Goal: Task Accomplishment & Management: Use online tool/utility

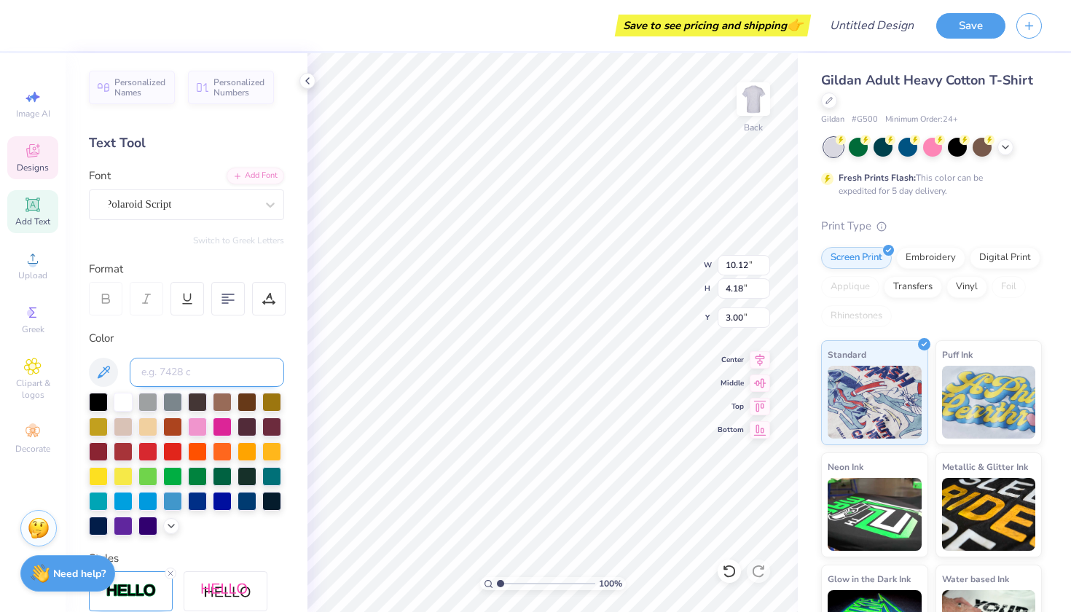
click at [219, 382] on input at bounding box center [207, 372] width 155 height 29
type textarea "S"
type textarea "Dakotathon"
click at [660, 260] on div "100 % Back W 10.12 H 4.18 Y 3.00 Center Middle Top Bottom" at bounding box center [553, 332] width 491 height 559
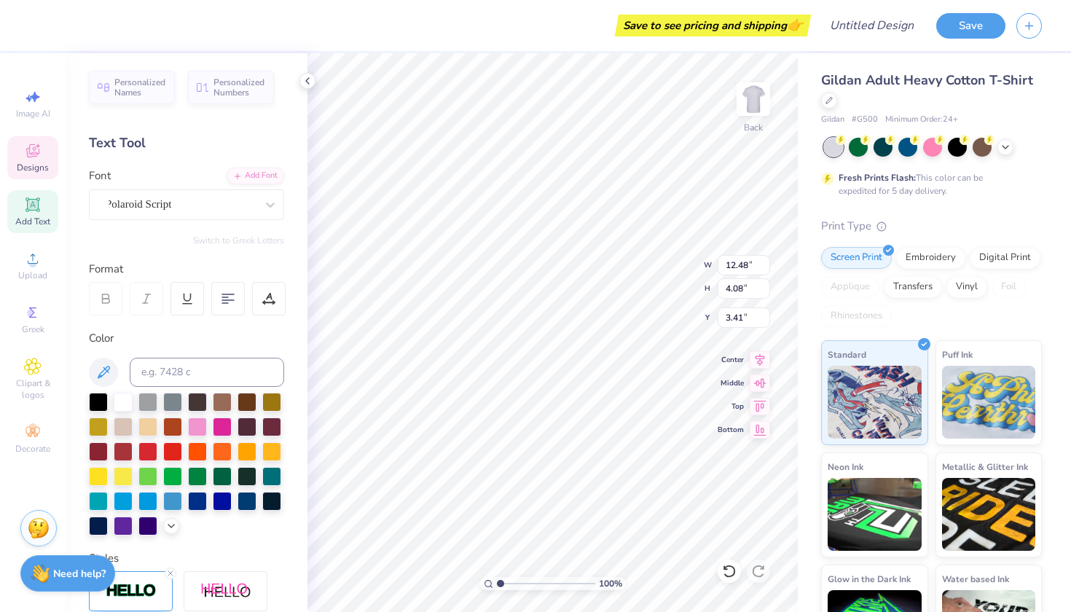
type input "10.96"
type input "3.58"
click at [155, 453] on div at bounding box center [147, 450] width 19 height 19
type input "4.39"
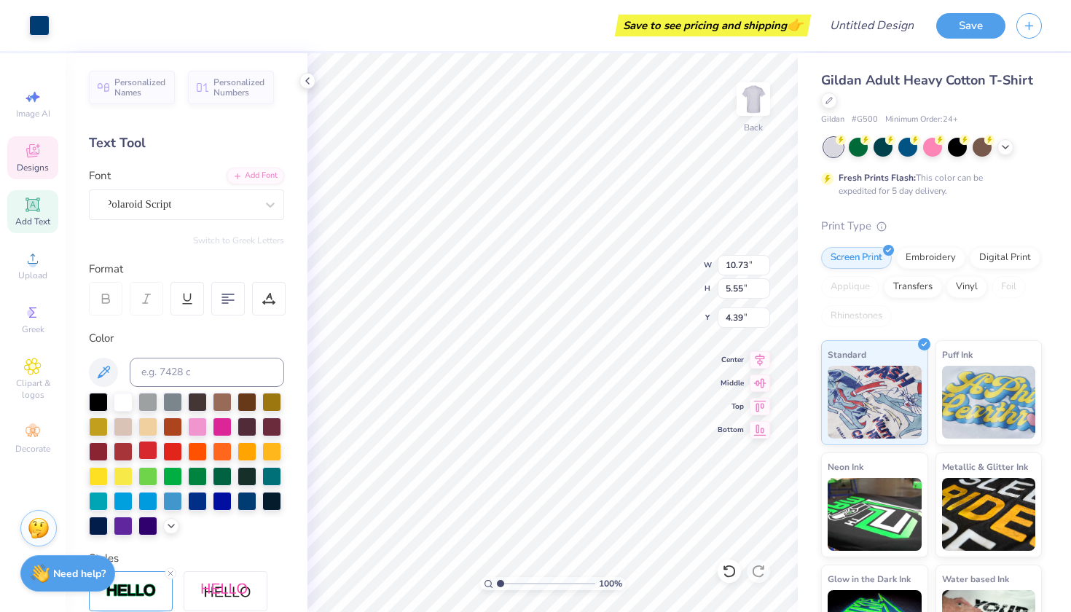
click at [149, 451] on div at bounding box center [147, 450] width 19 height 19
click at [126, 501] on div at bounding box center [123, 500] width 19 height 19
click at [125, 505] on div at bounding box center [123, 500] width 19 height 19
click at [45, 30] on div at bounding box center [39, 24] width 20 height 20
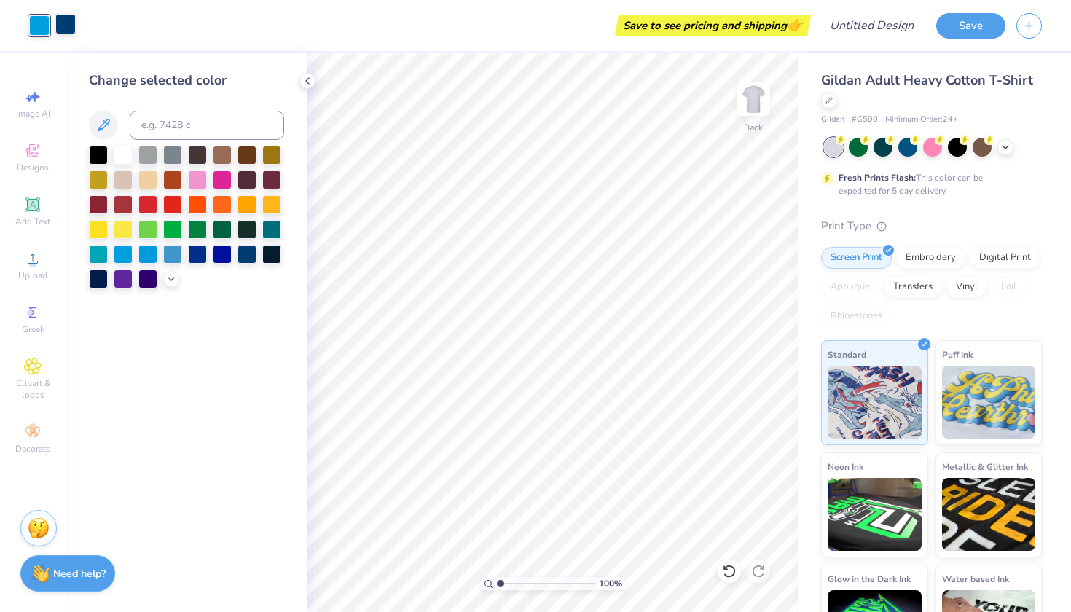
click at [63, 26] on div at bounding box center [65, 24] width 20 height 20
click at [122, 250] on div at bounding box center [123, 252] width 19 height 19
click at [1004, 149] on icon at bounding box center [1006, 146] width 12 height 12
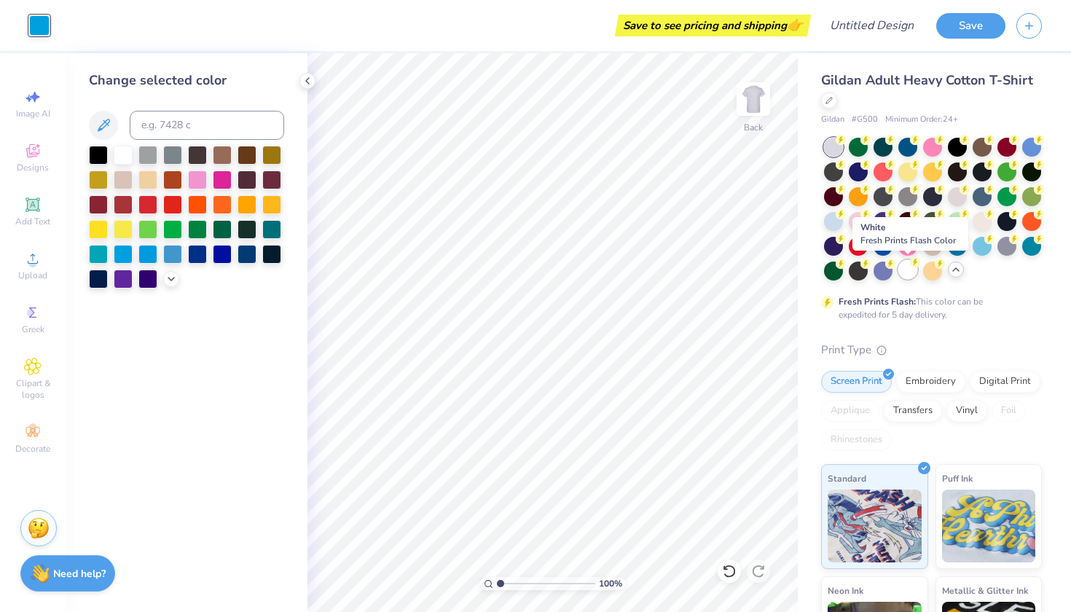
click at [913, 269] on div at bounding box center [908, 269] width 19 height 19
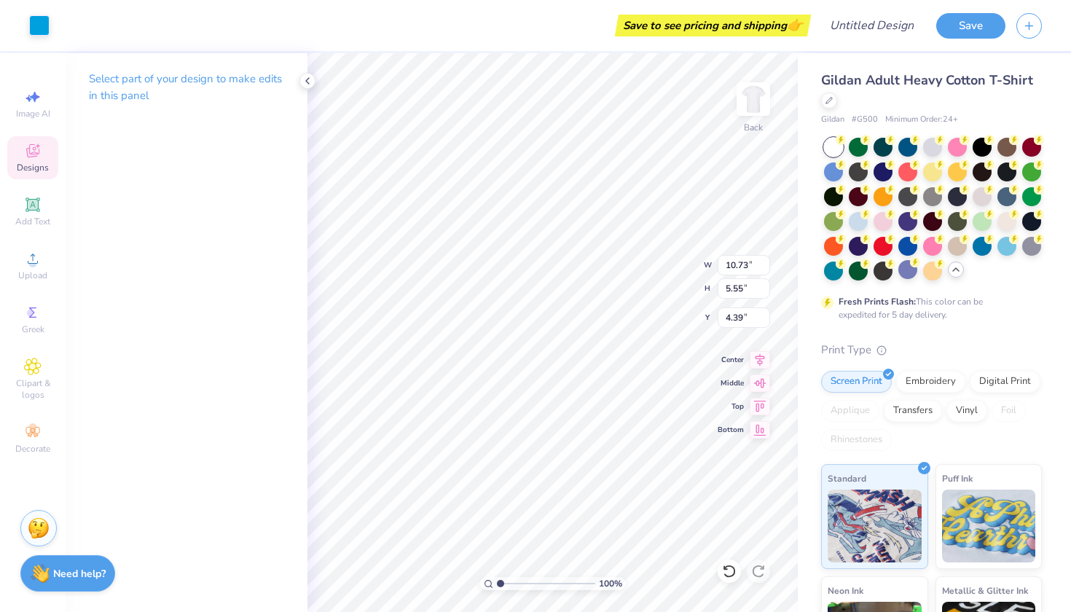
click at [236, 276] on div "Select part of your design to make edits in this panel" at bounding box center [187, 332] width 242 height 559
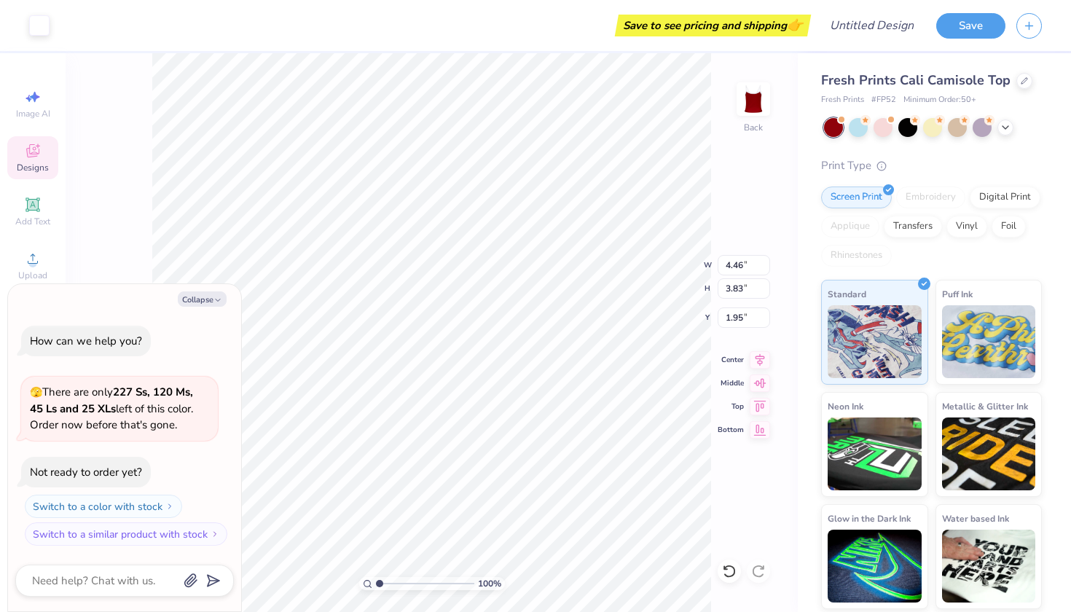
type textarea "x"
type input "1.97"
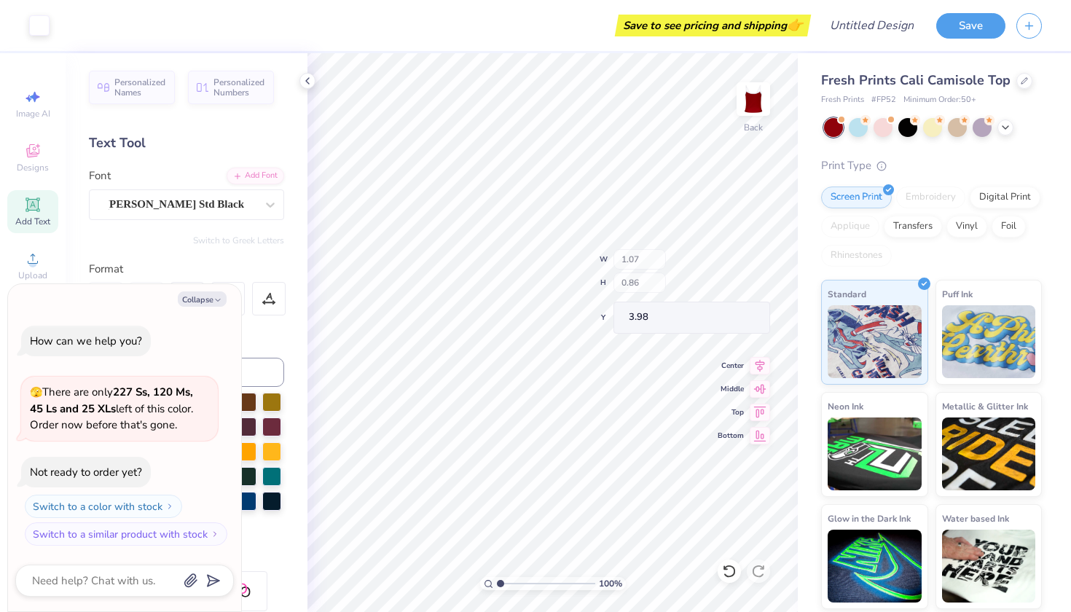
type textarea "x"
type input "1.88"
type input "1.11"
type input "2.09"
type textarea "x"
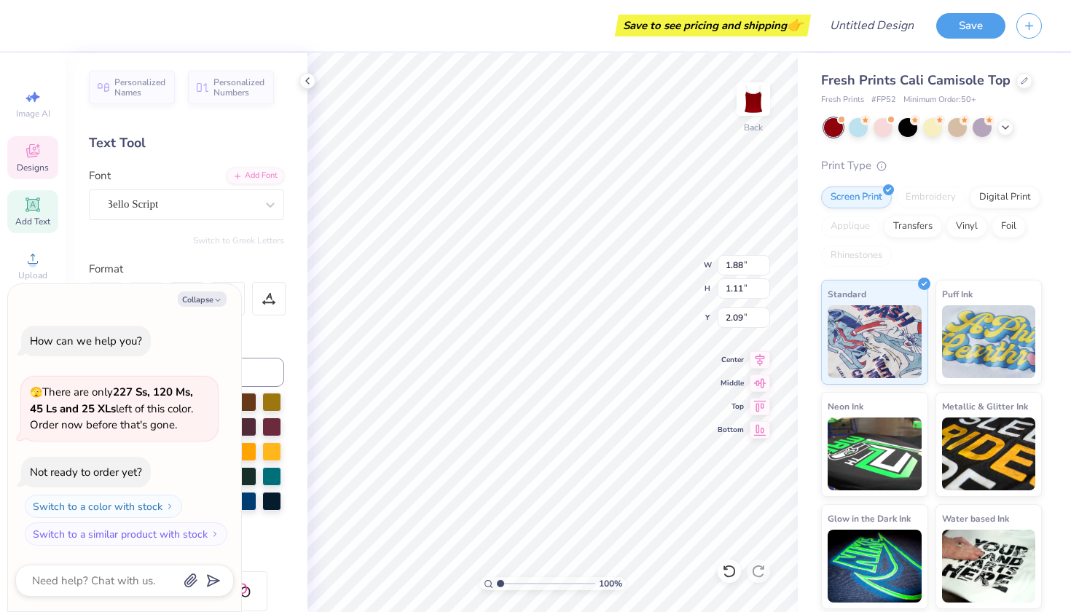
type textarea "Th"
type textarea "x"
type textarea "T"
type textarea "x"
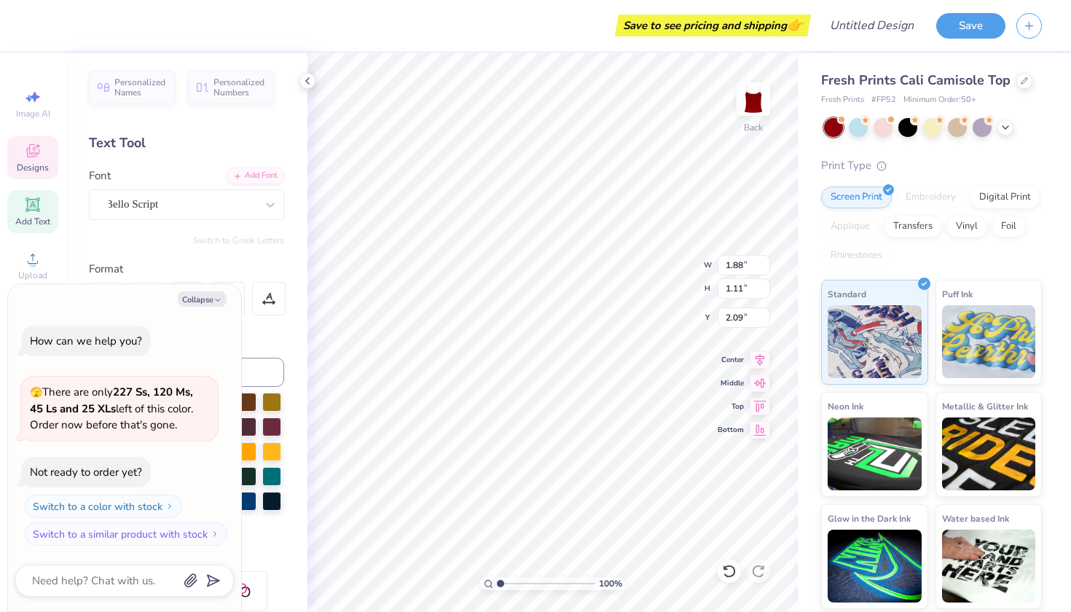
type textarea "U"
type textarea "x"
type textarea "UA"
type textarea "x"
type textarea "U"
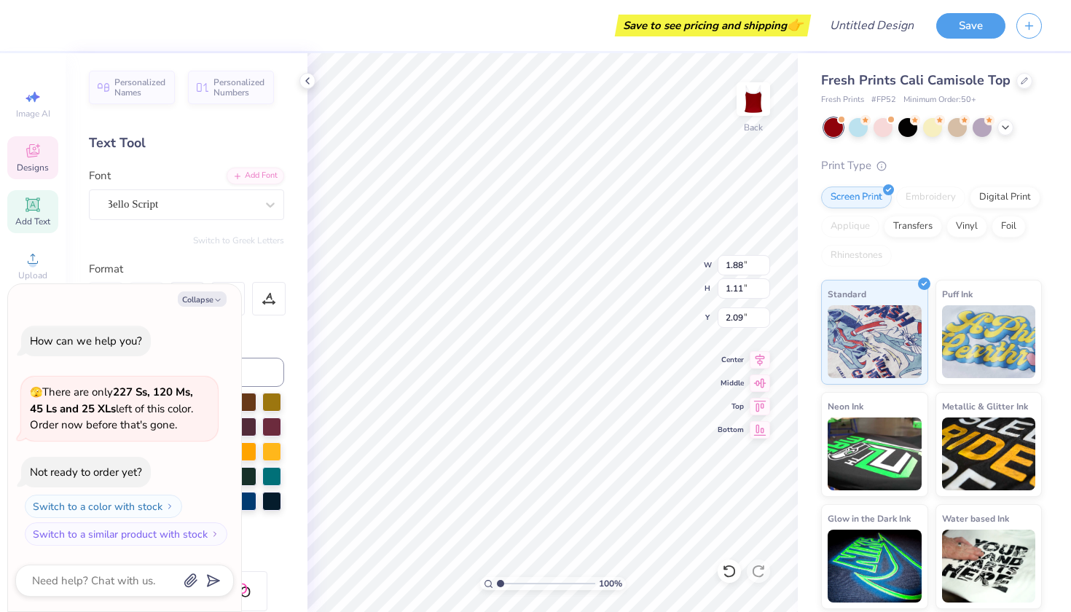
type textarea "x"
type textarea "US"
type textarea "x"
type textarea "USD"
type textarea "x"
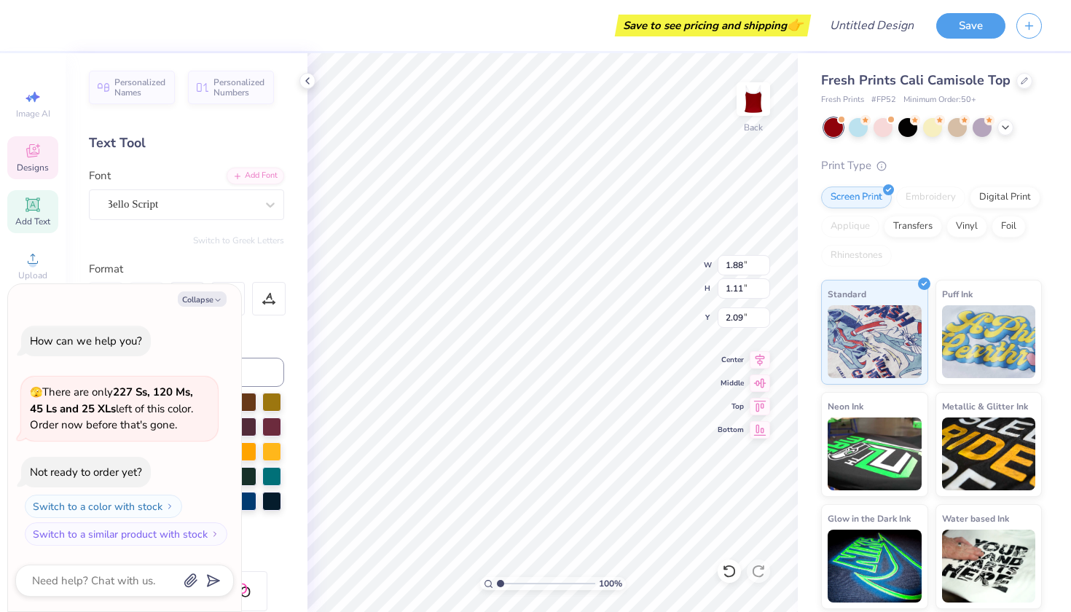
type input "0.77"
type input "0.76"
type input "3.24"
type textarea "x"
type input "1.00"
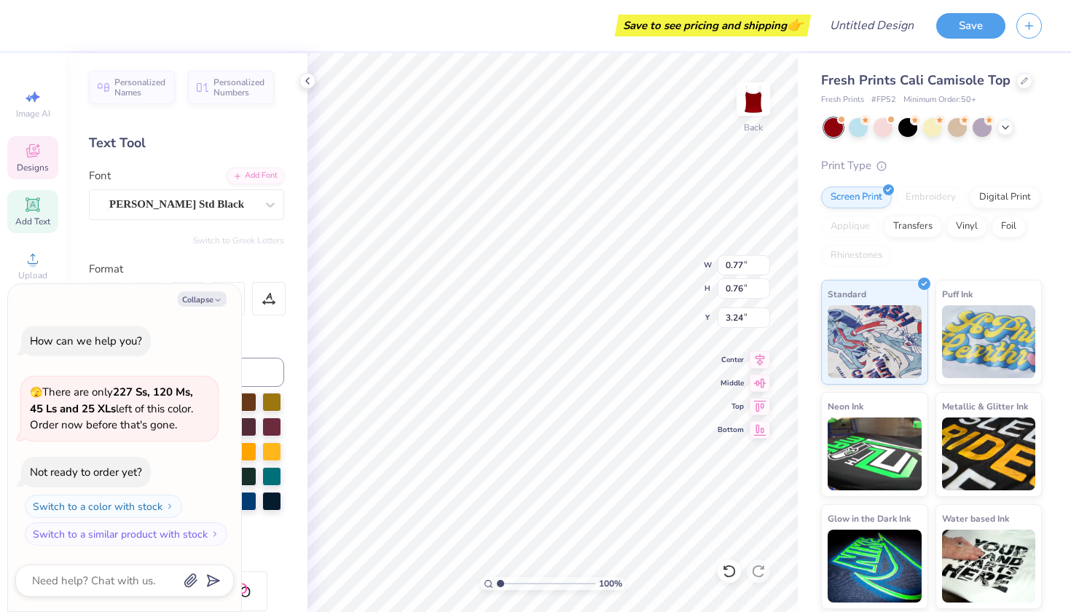
type input "1.17"
type input "2.40"
type textarea "x"
type input "2.42"
type textarea "x"
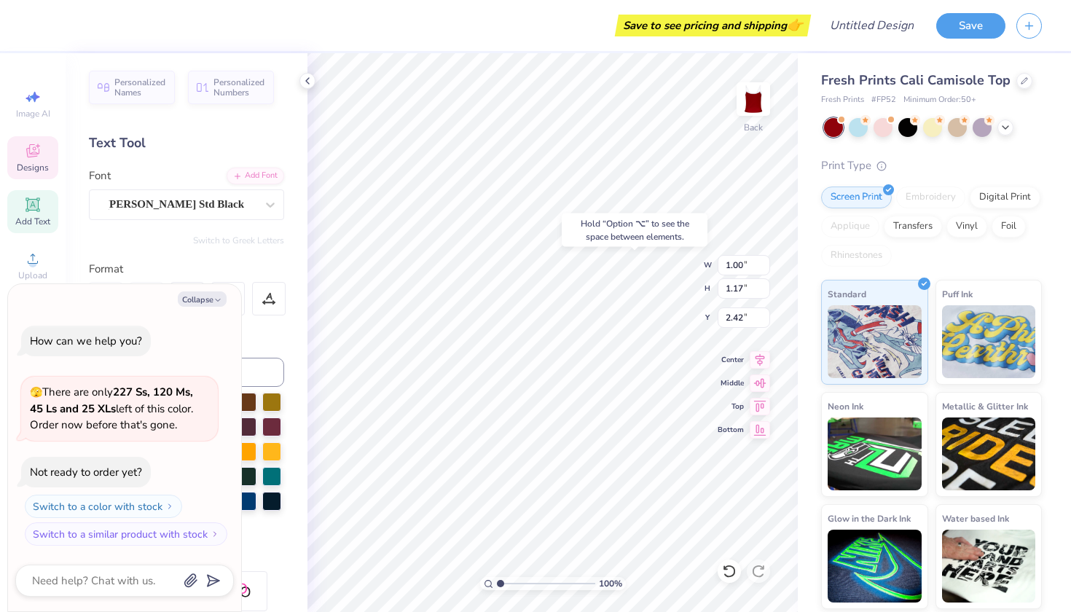
type input "1.26"
type input "1.16"
type input "3.16"
type textarea "x"
type input "3.20"
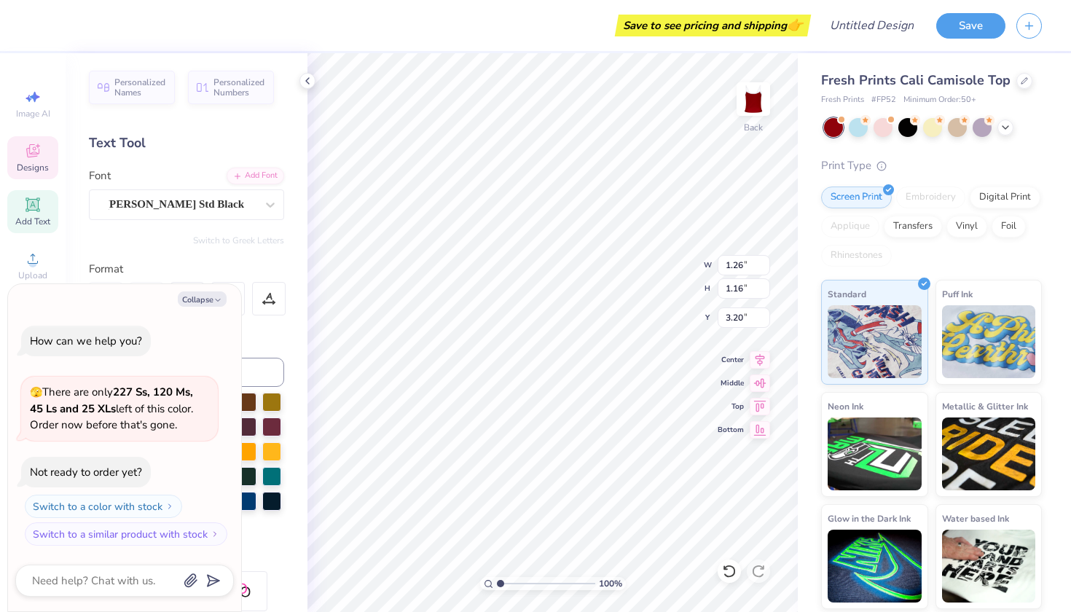
type textarea "x"
type textarea "HD"
type textarea "x"
type textarea "H"
type textarea "x"
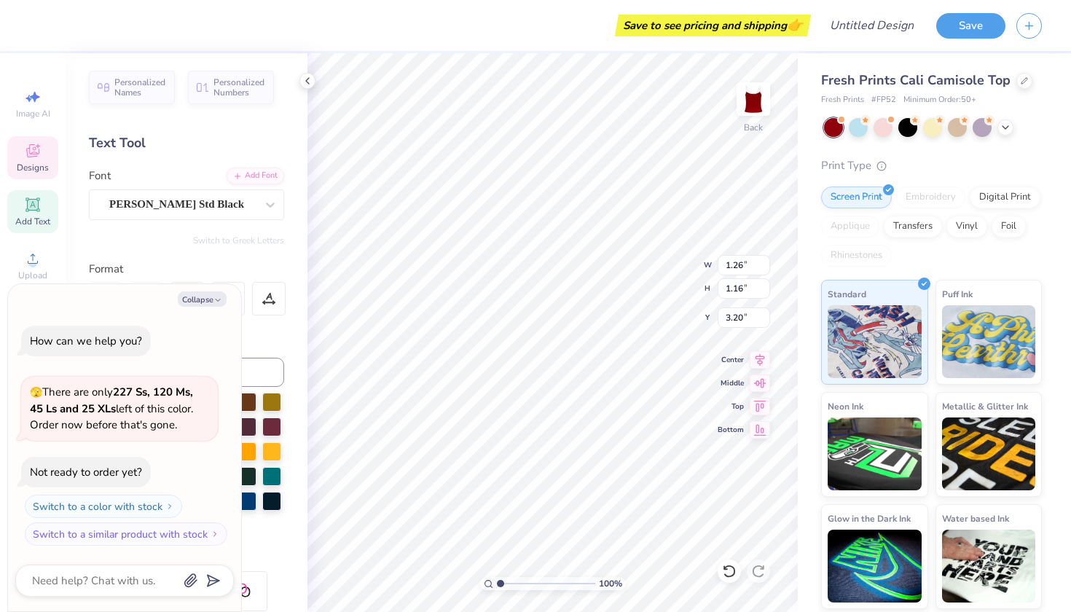
type textarea "x"
type textarea "="
type textarea "x"
type textarea "D"
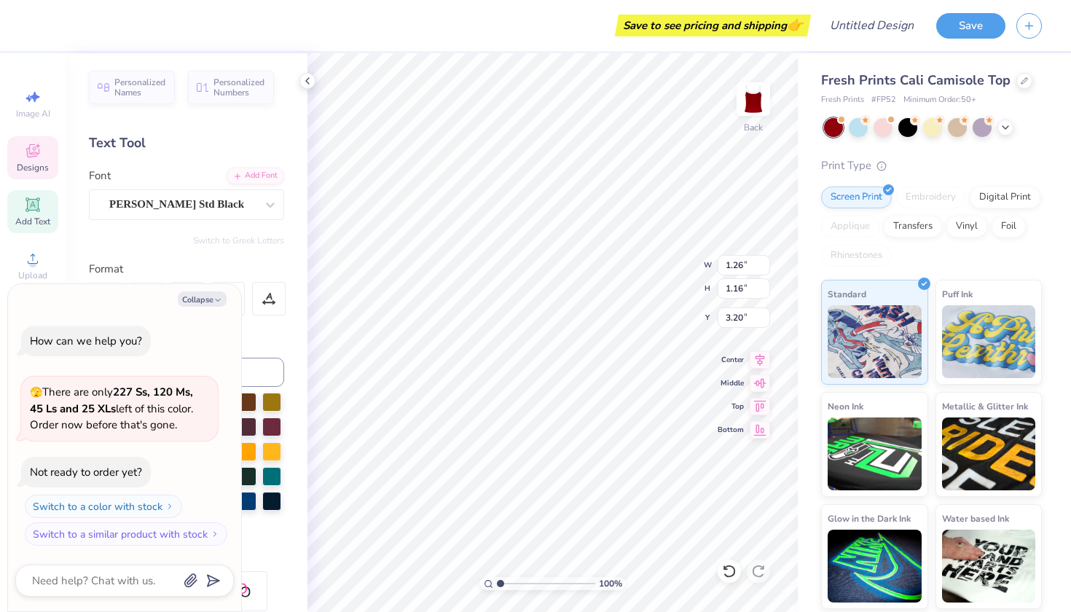
type textarea "x"
type input "0.74"
type input "0.73"
type input "2.99"
type textarea "x"
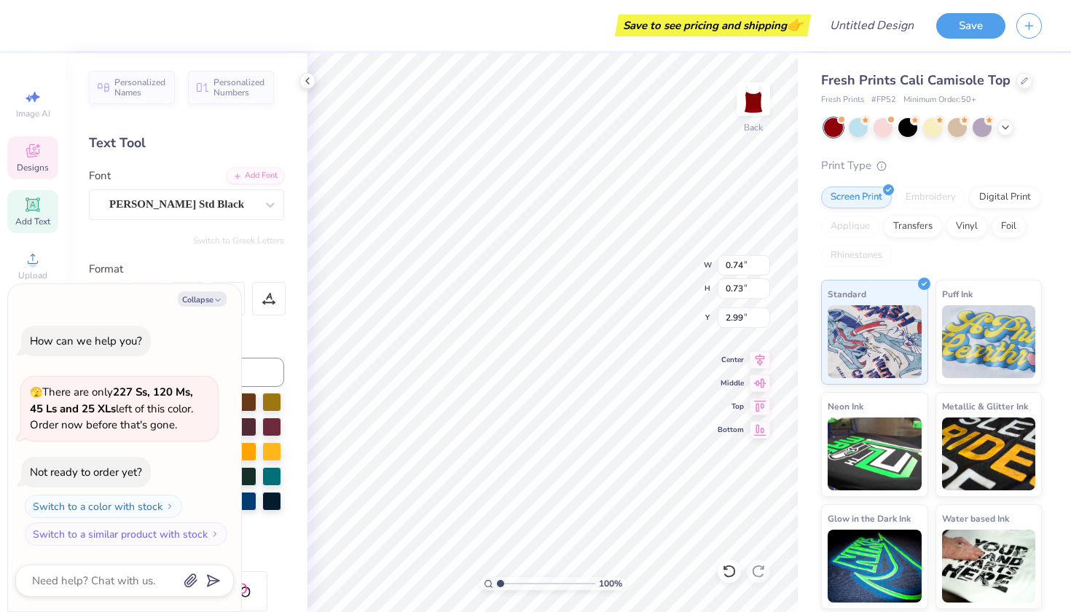
type textarea "x"
type textarea "a"
type textarea "x"
type input "0.77"
type input "0.76"
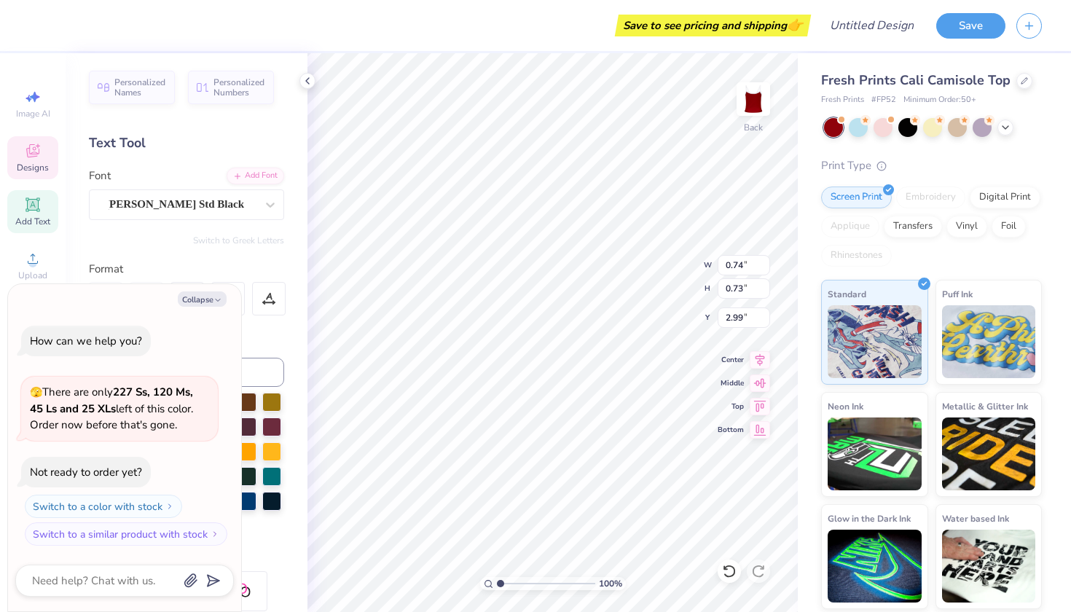
type input "3.24"
type textarea "x"
type input "3.22"
type textarea "x"
type textarea "aK"
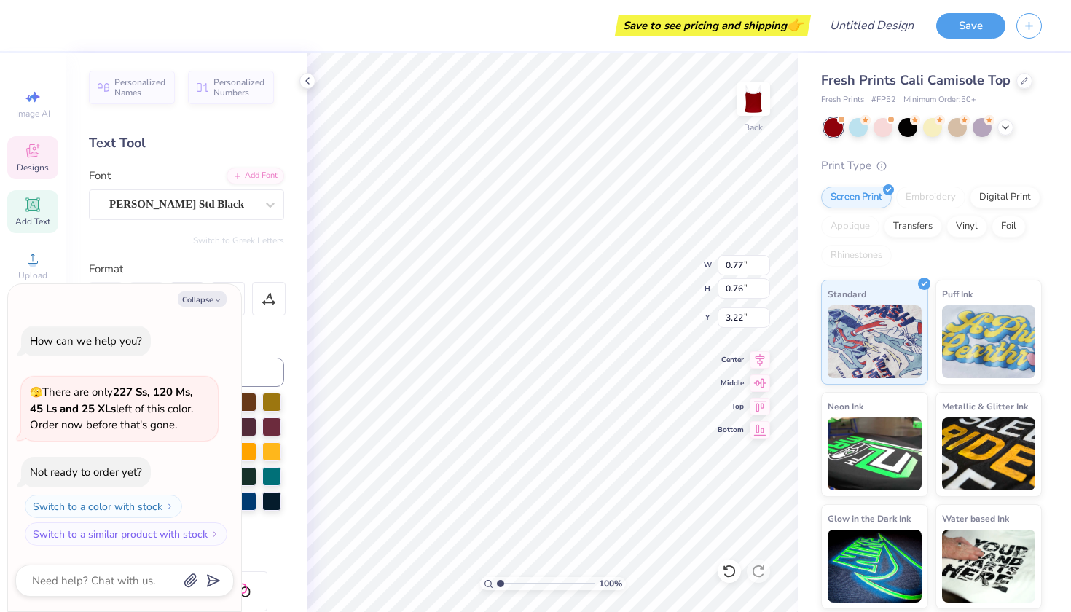
type textarea "x"
type textarea "a"
type textarea "x"
type textarea "k"
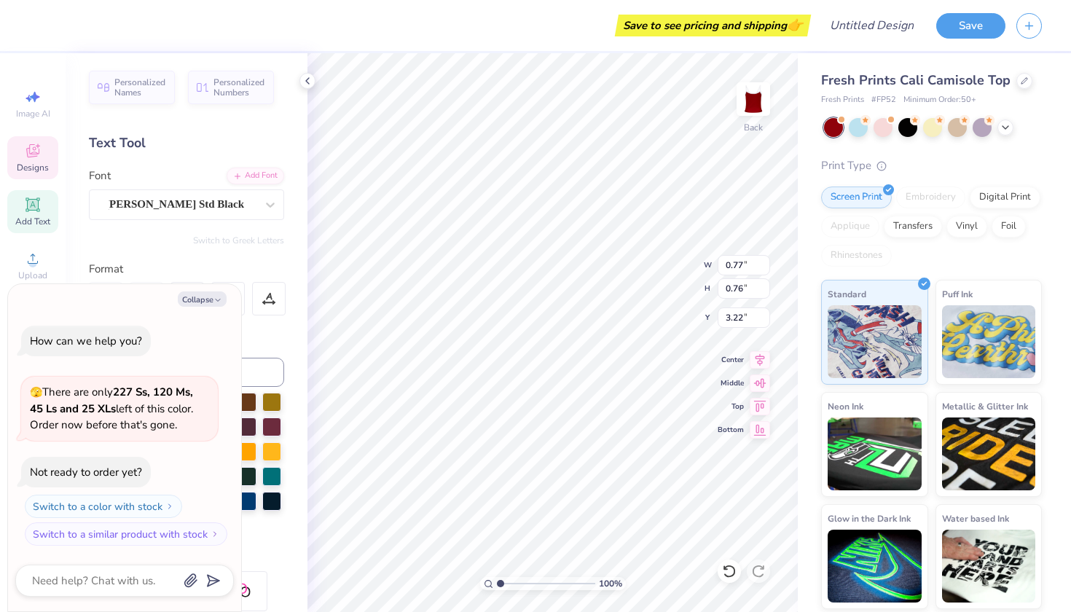
type textarea "x"
type input "0.78"
type input "1.01"
type input "2.59"
type textarea "x"
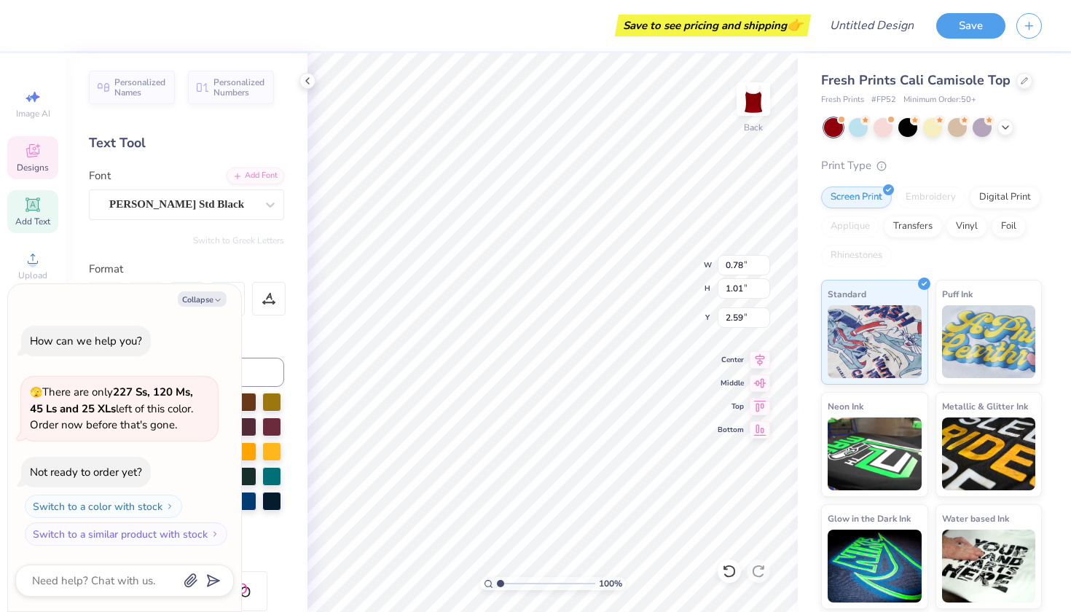
type textarea "x"
type textarea "o"
type textarea "x"
type input "1.00"
type input "1.17"
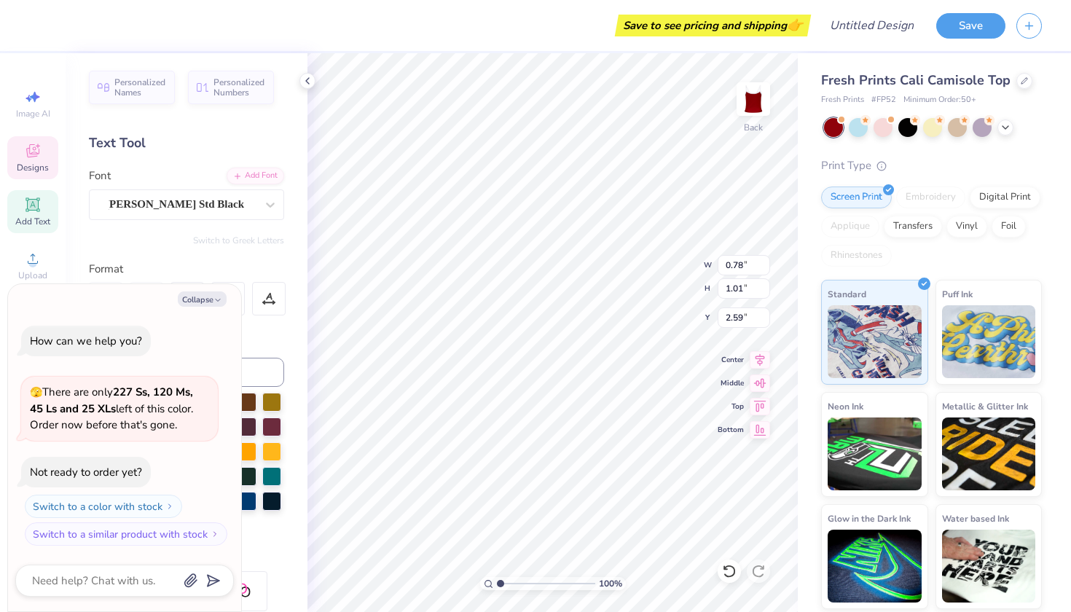
type input "2.42"
type textarea "x"
click at [219, 301] on icon "button" at bounding box center [218, 300] width 9 height 9
type textarea "x"
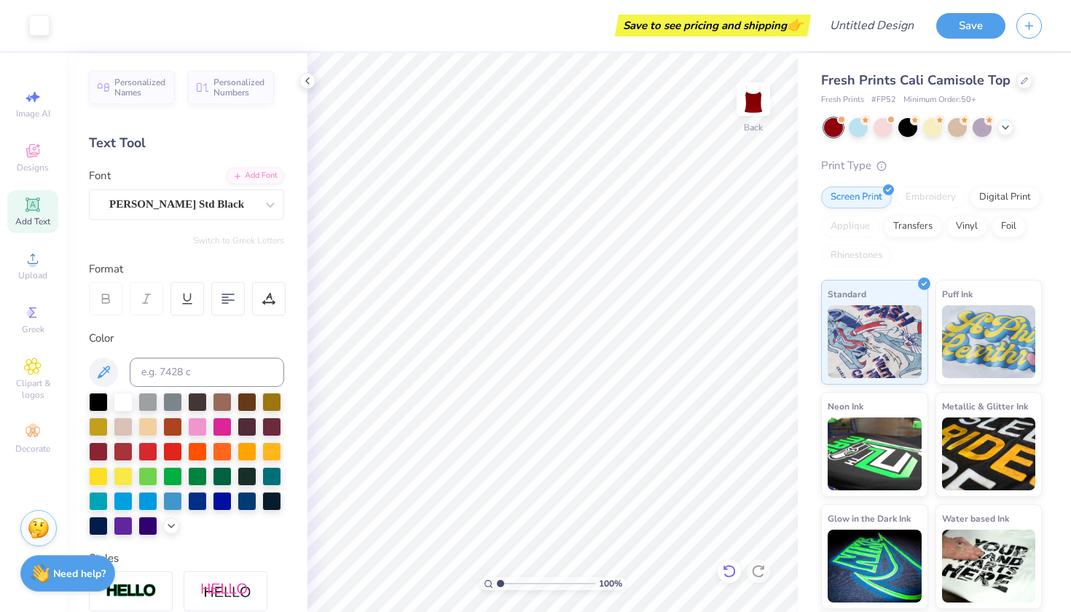
click at [730, 575] on icon at bounding box center [729, 571] width 15 height 15
type textarea "a"
type textarea "t"
type input "0.68"
type input "4.19"
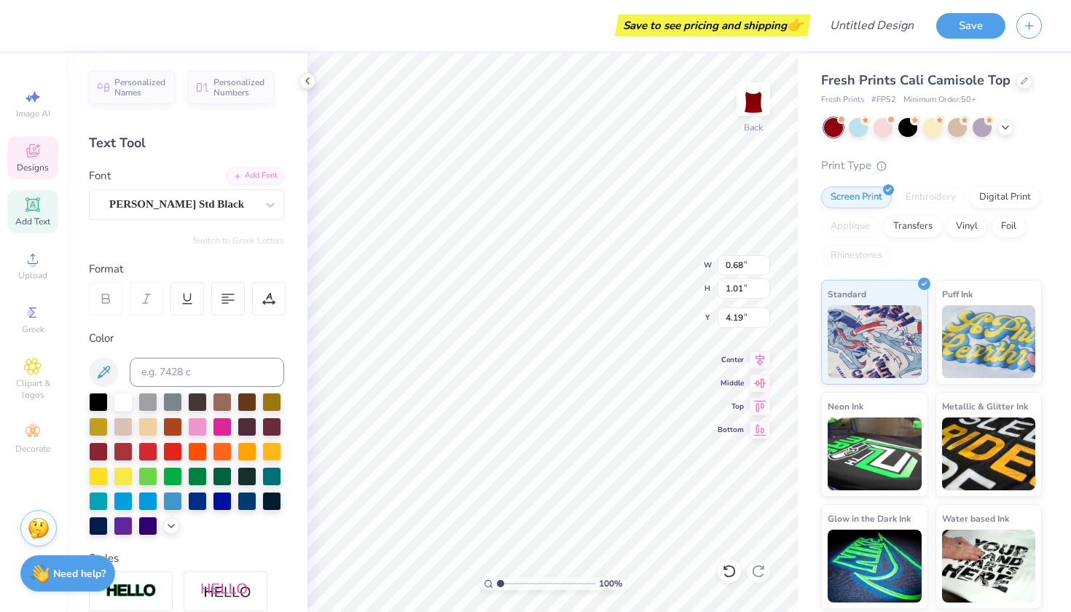
type textarea "h"
type input "1.07"
type input "0.86"
type input "3.98"
type textarea "o"
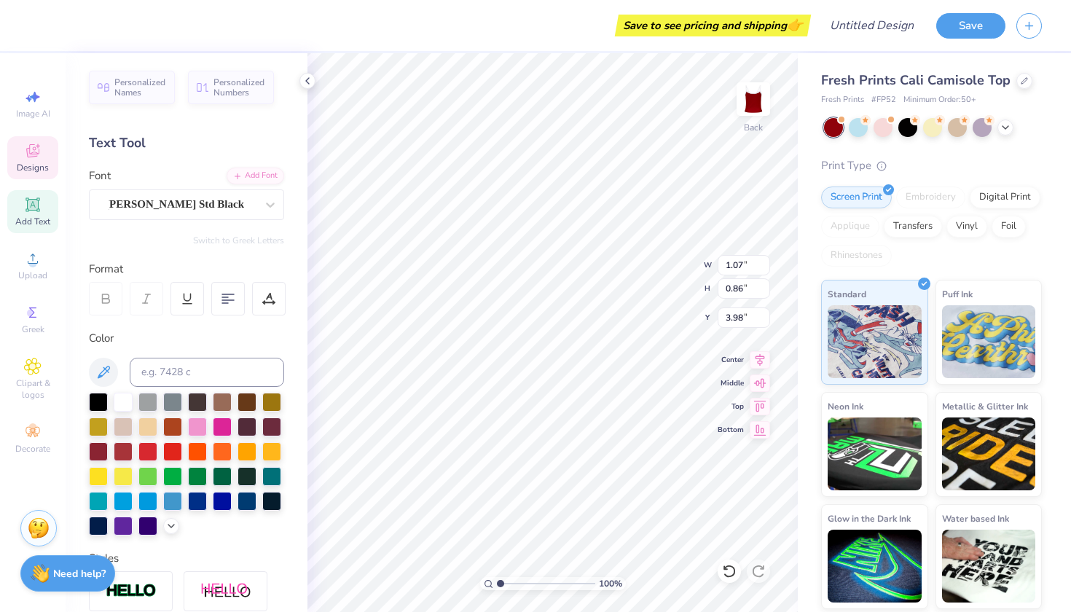
type input "1.06"
type input "0.93"
type input "3.51"
click at [728, 571] on icon at bounding box center [729, 571] width 15 height 15
type input "3.52"
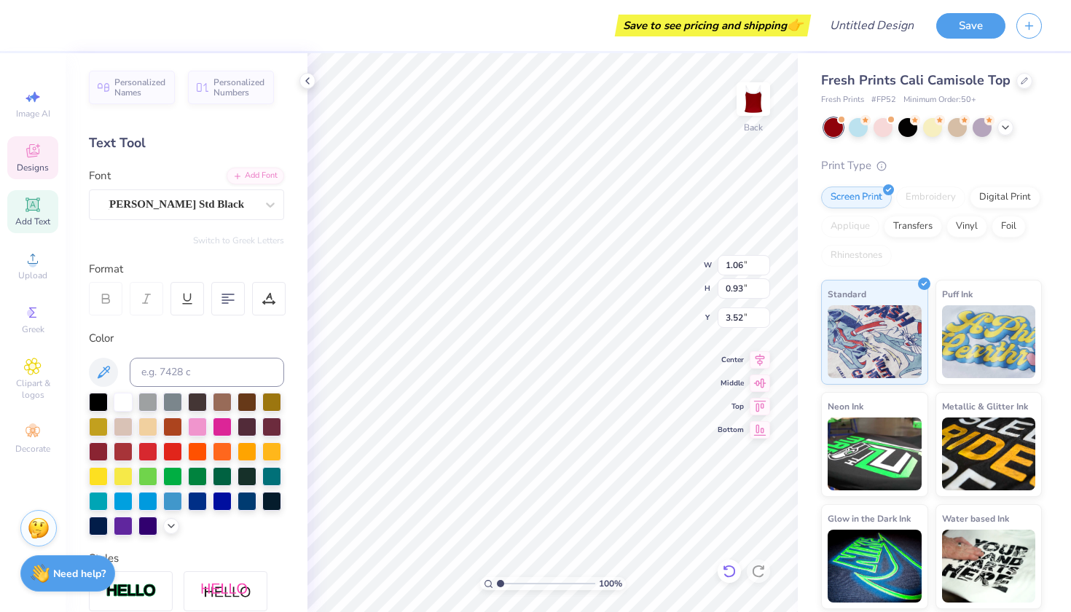
type textarea "n"
type input "0.68"
type input "0.90"
type input "1.97"
type input "0.80"
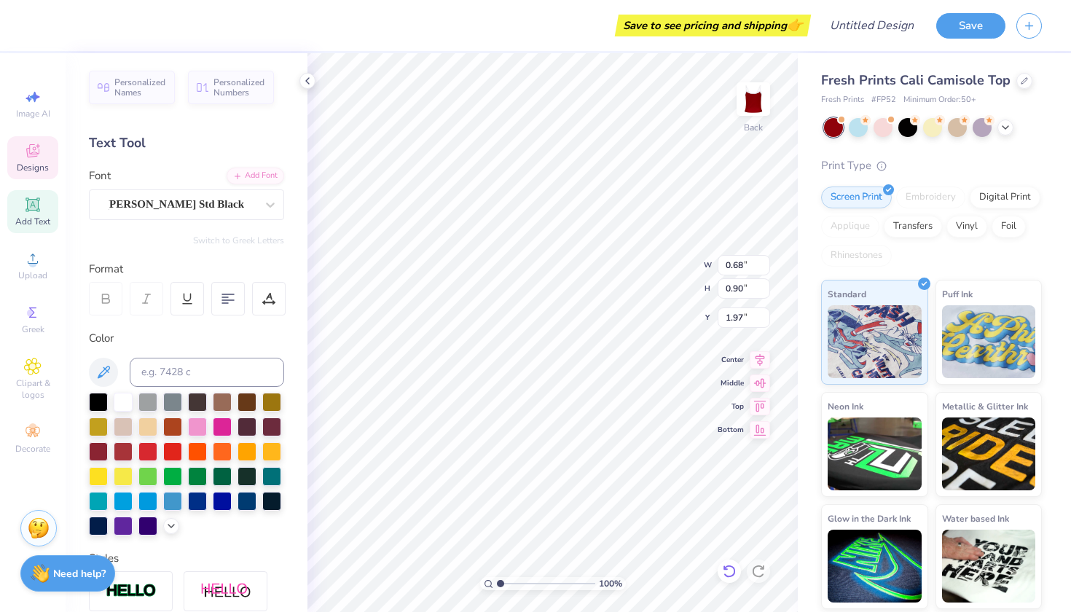
type input "0.77"
type input "2.78"
type input "0.68"
type input "0.90"
type input "1.99"
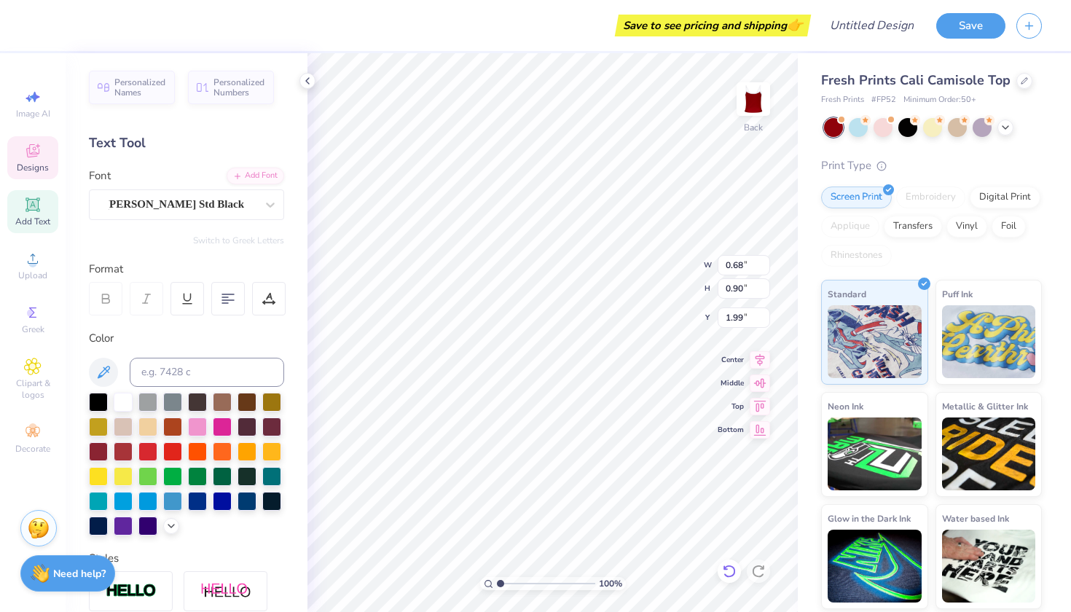
type input "0.81"
type input "0.80"
type input "2.77"
type input "0.68"
type input "0.90"
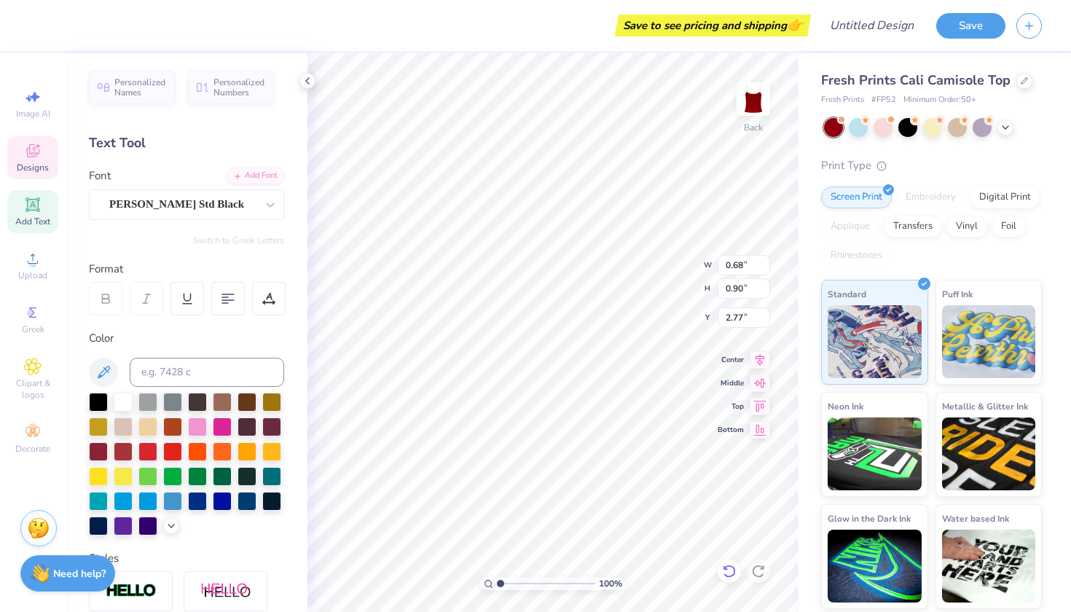
type input "1.99"
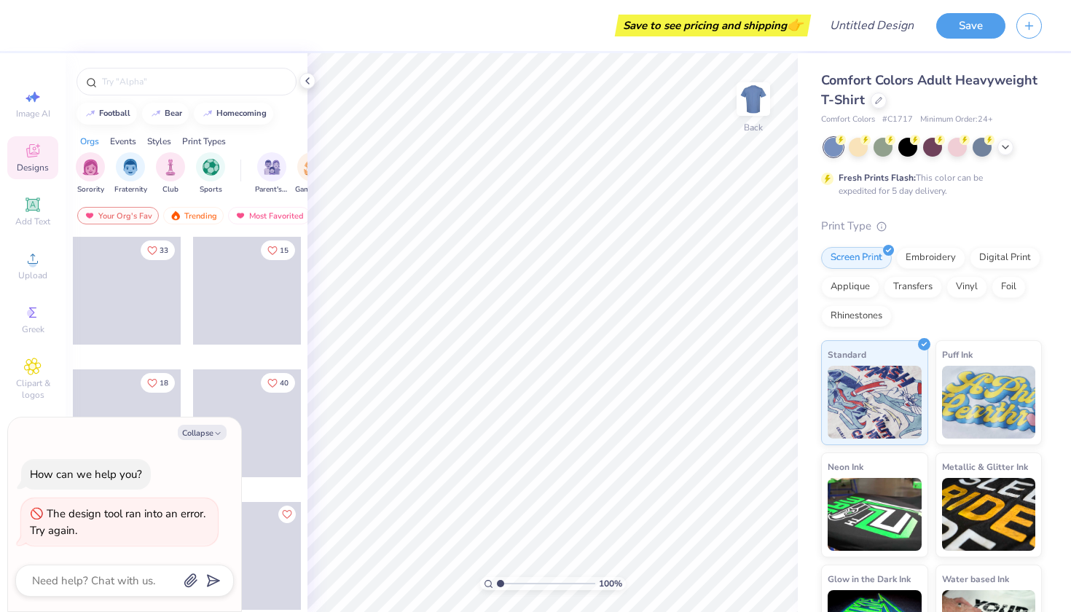
type textarea "x"
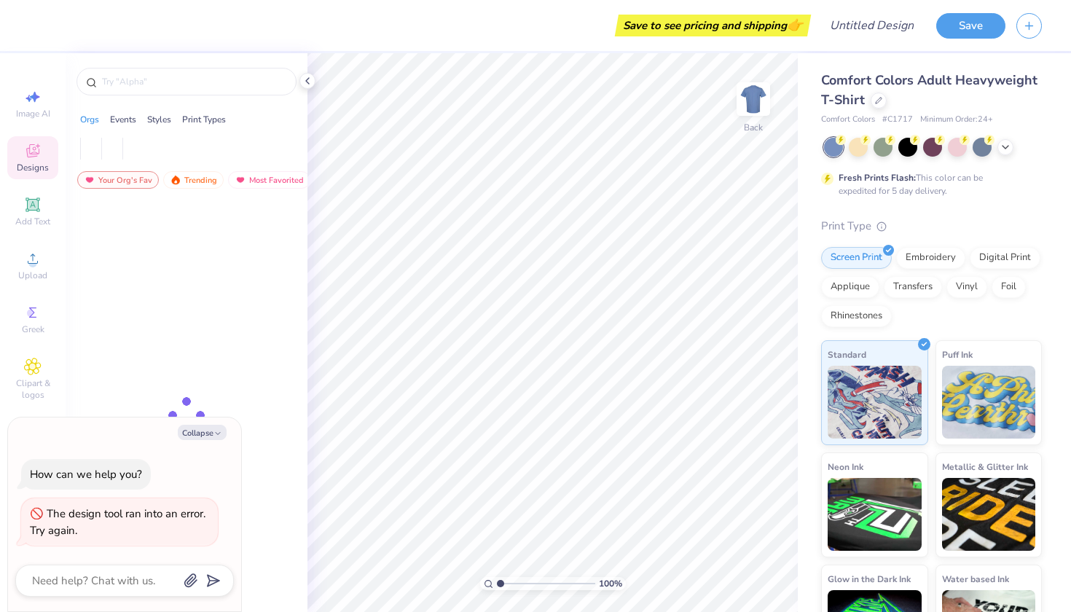
type textarea "x"
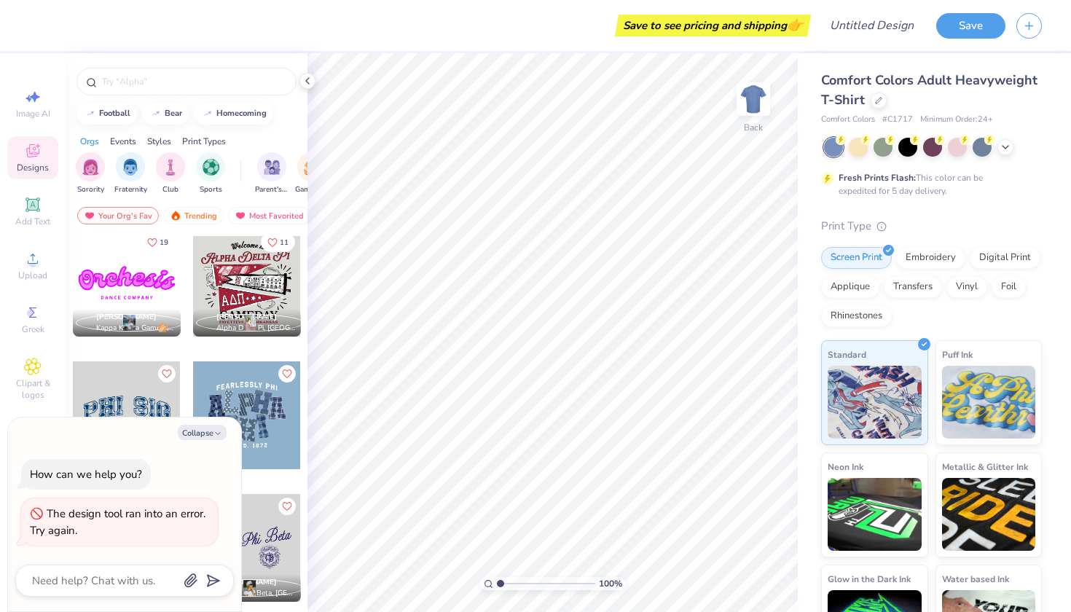
scroll to position [673, 0]
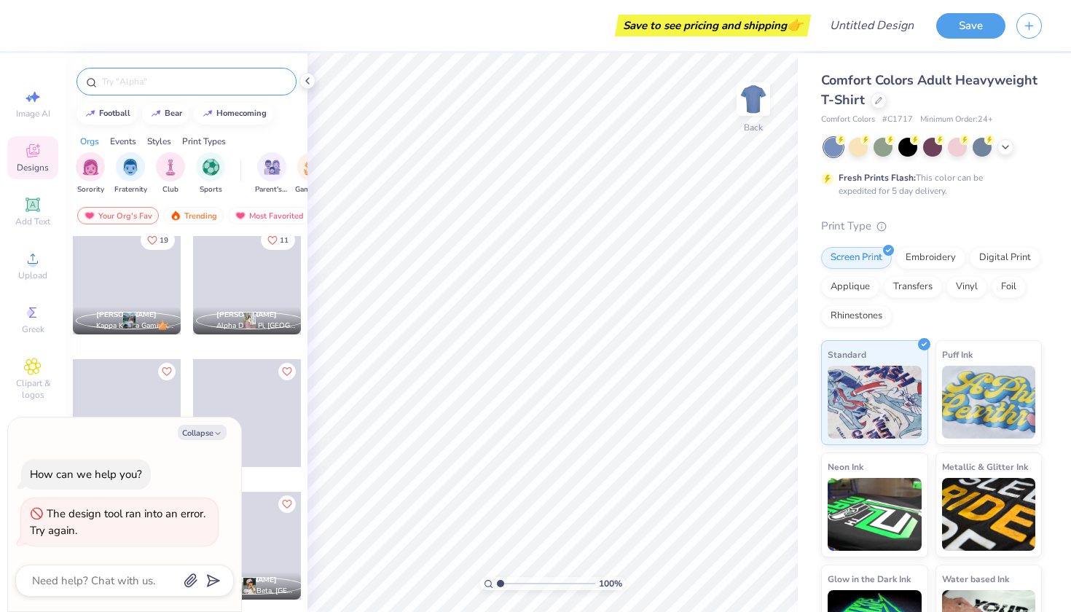
click at [187, 87] on input "text" at bounding box center [194, 81] width 187 height 15
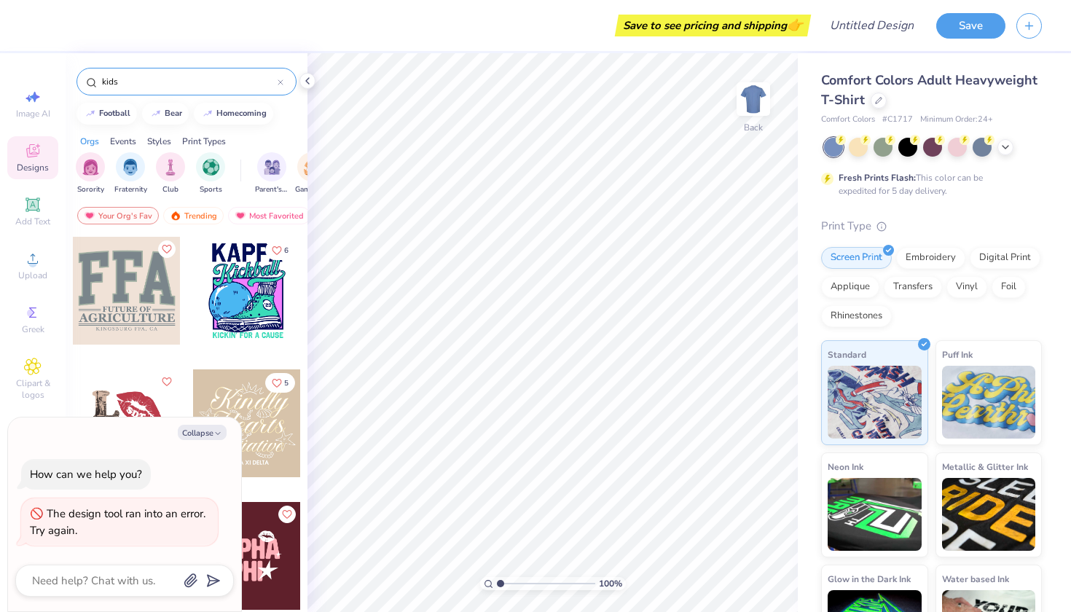
type input "kids"
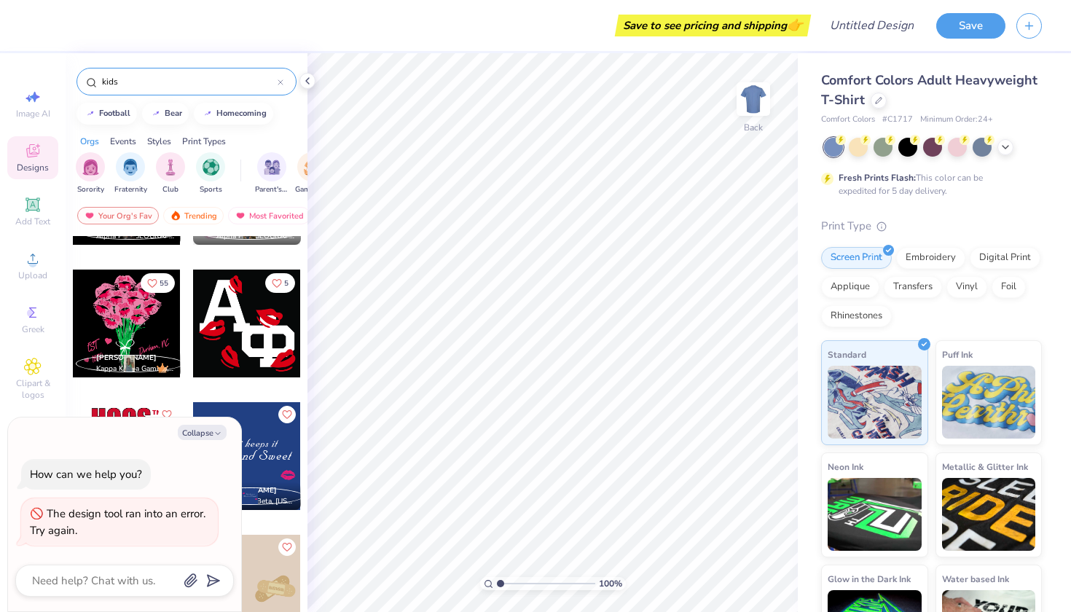
scroll to position [0, 0]
click at [219, 439] on button "Collapse" at bounding box center [202, 432] width 49 height 15
type textarea "x"
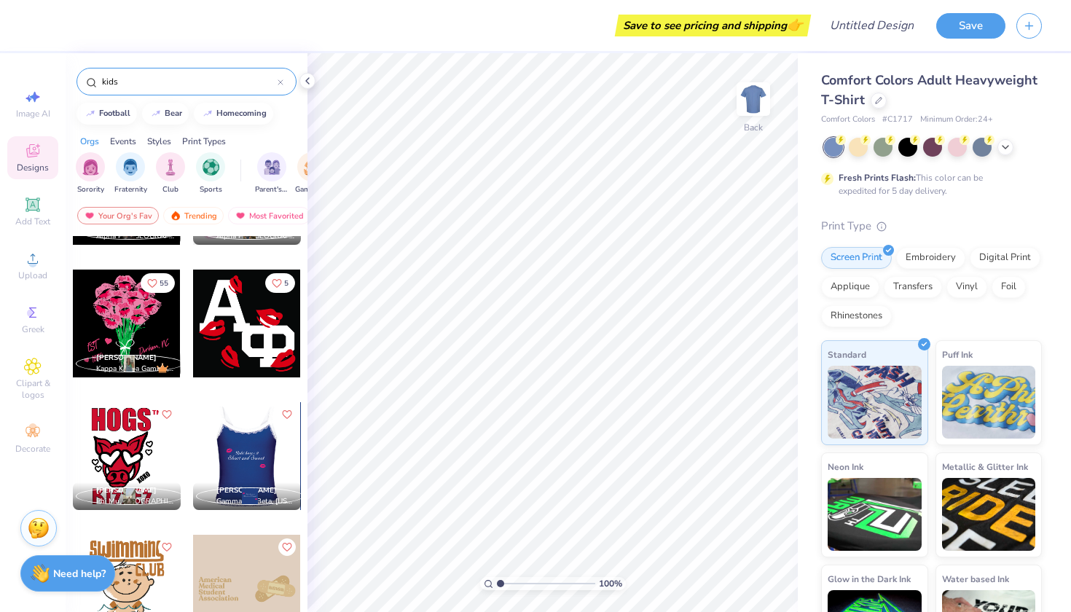
scroll to position [630, 0]
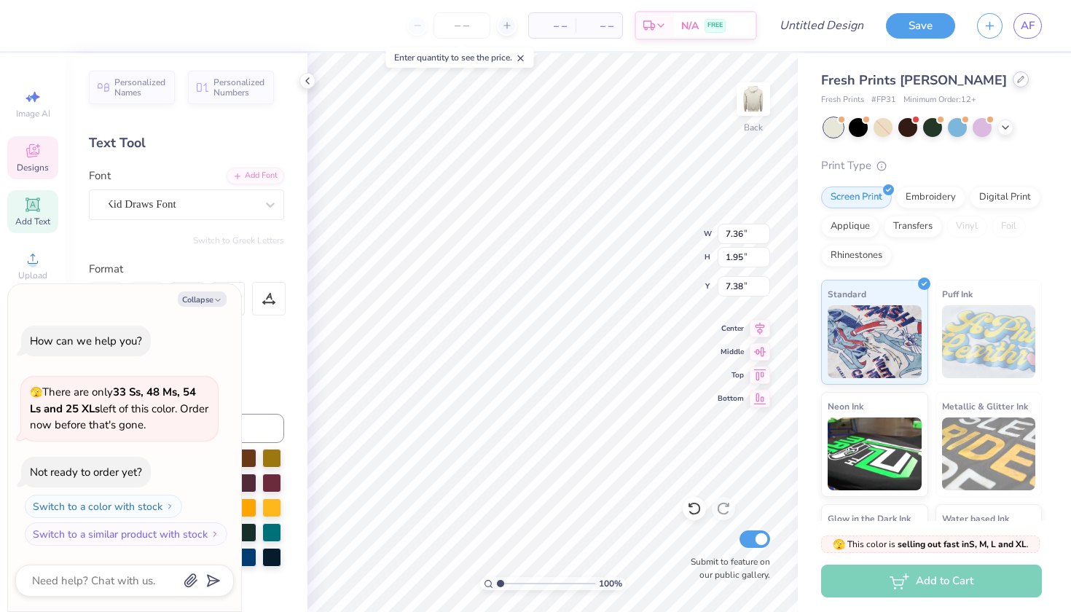
click at [1017, 81] on icon at bounding box center [1020, 79] width 7 height 7
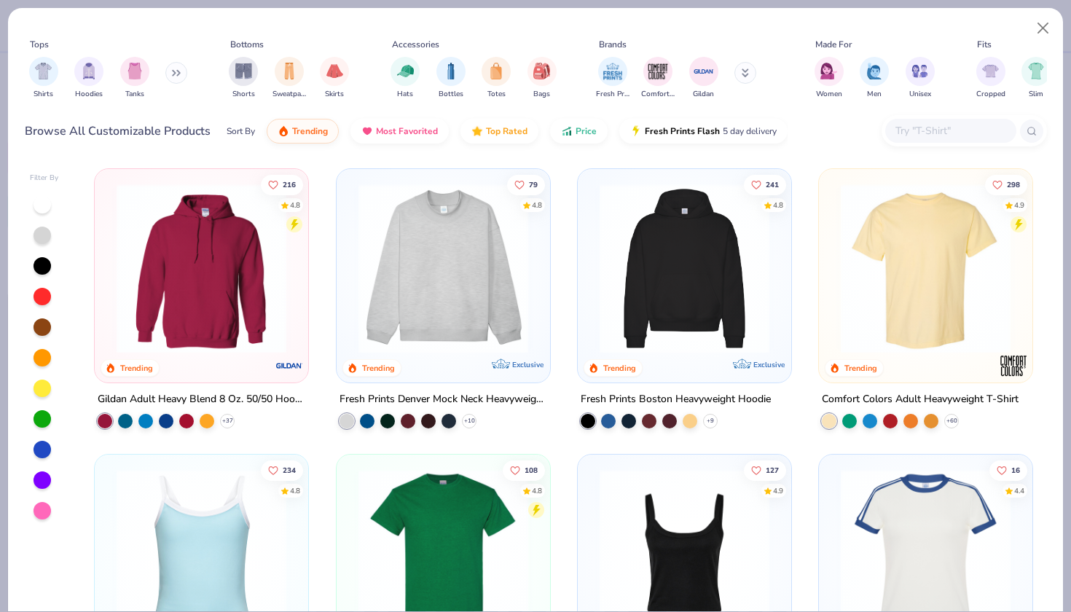
click at [926, 254] on img at bounding box center [926, 269] width 184 height 170
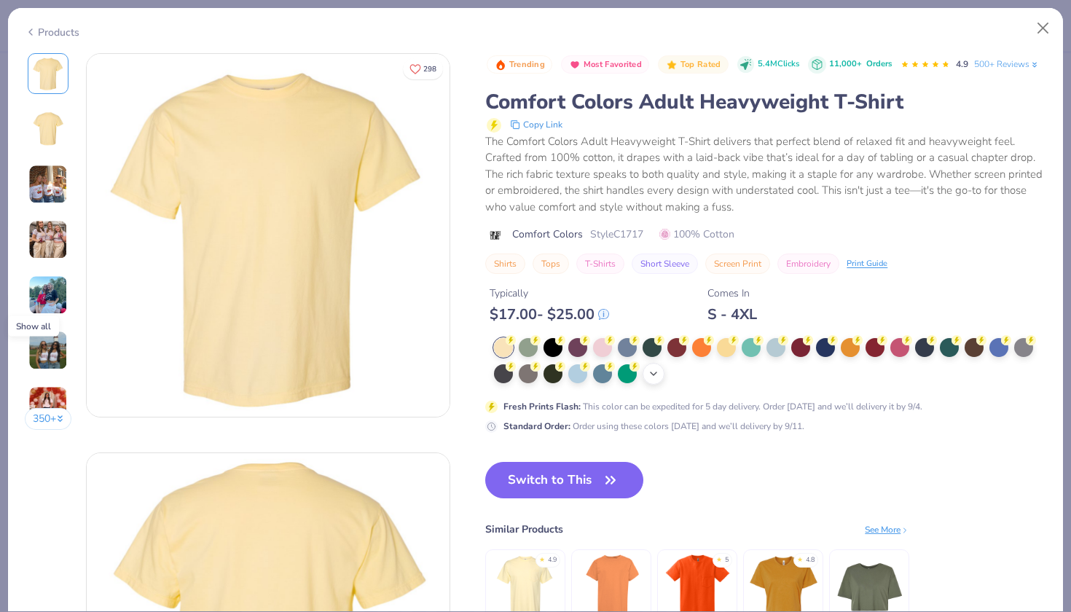
click at [648, 368] on icon at bounding box center [654, 374] width 12 height 12
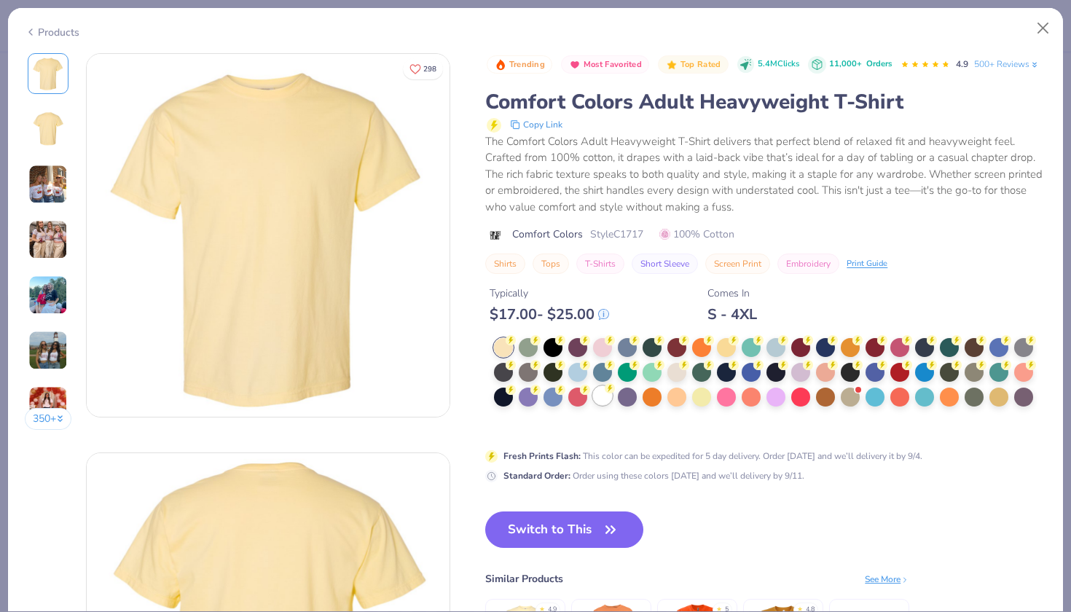
click at [593, 386] on div at bounding box center [602, 395] width 19 height 19
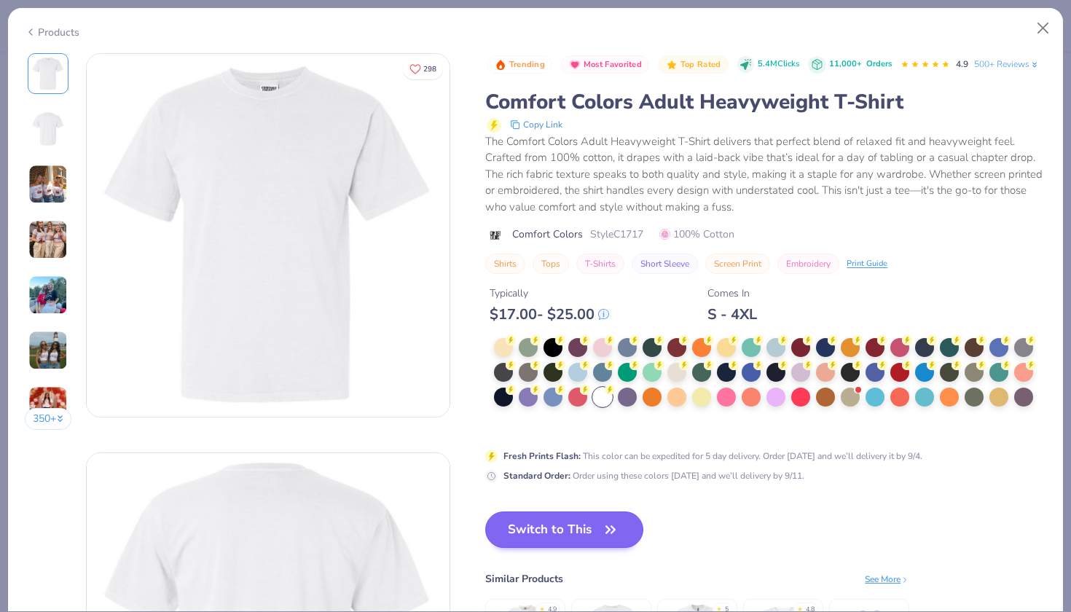
click at [485, 512] on button "Switch to This" at bounding box center [564, 530] width 158 height 36
click at [489, 512] on button "Switch to This" at bounding box center [564, 530] width 158 height 36
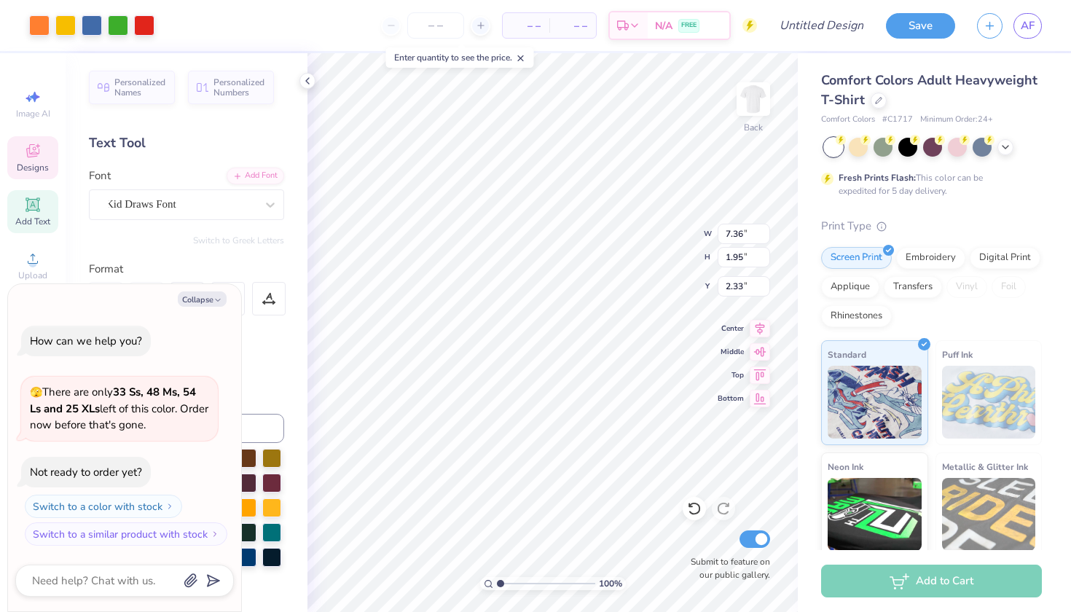
type textarea "x"
type input "2.24"
type textarea "x"
type textarea "F"
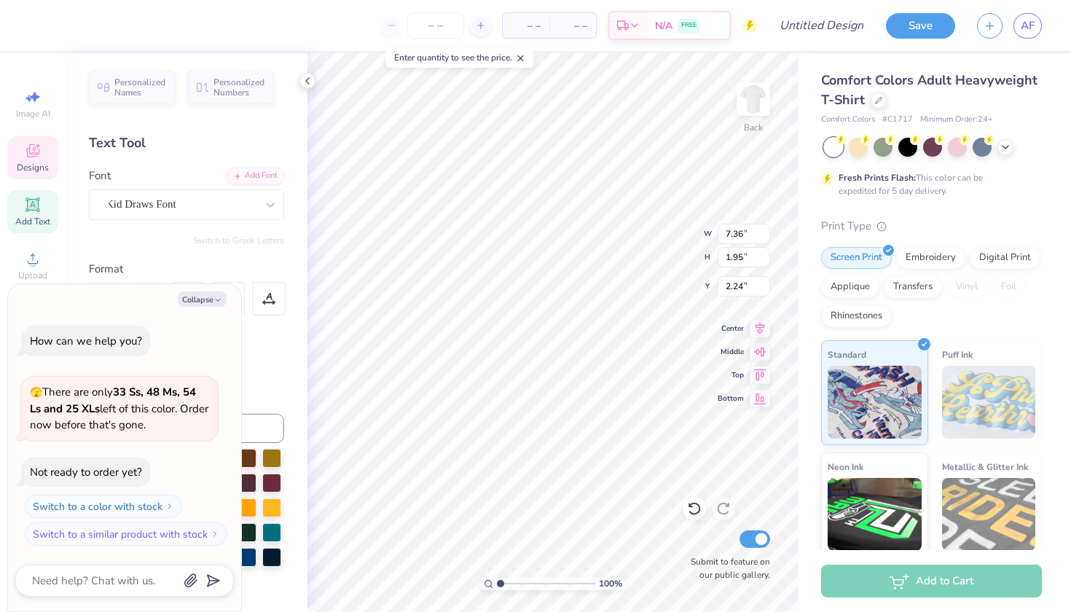
scroll to position [0, 0]
type textarea "x"
type textarea "FO"
type textarea "x"
type textarea "FOR"
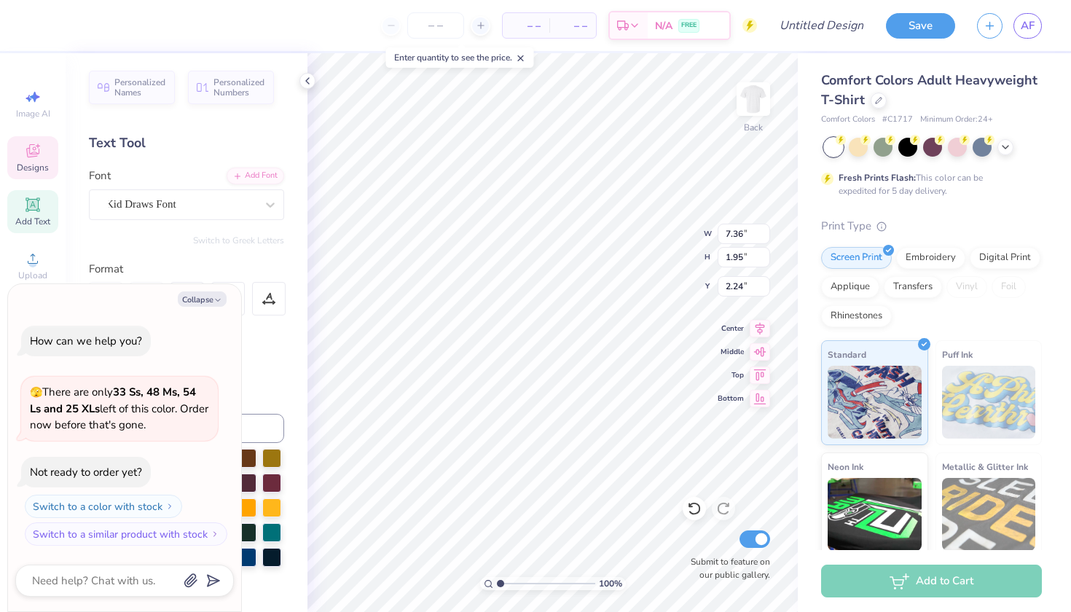
type textarea "x"
type textarea "FOR"
type textarea "x"
type textarea "FOR"
type textarea "x"
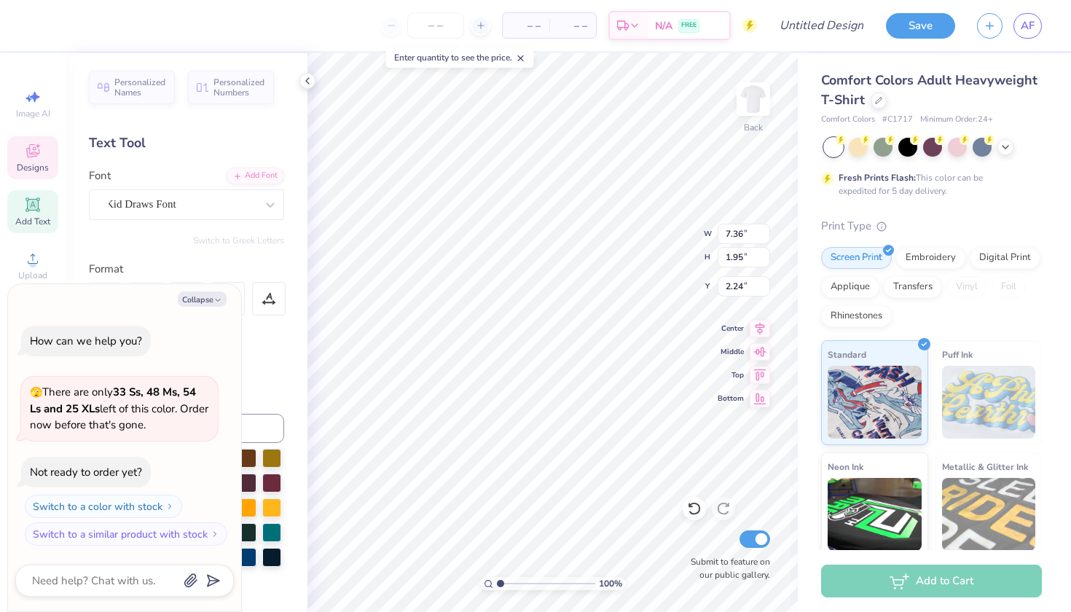
type textarea "FO"
type textarea "x"
type textarea "F"
click at [691, 515] on icon at bounding box center [694, 508] width 15 height 15
type textarea "x"
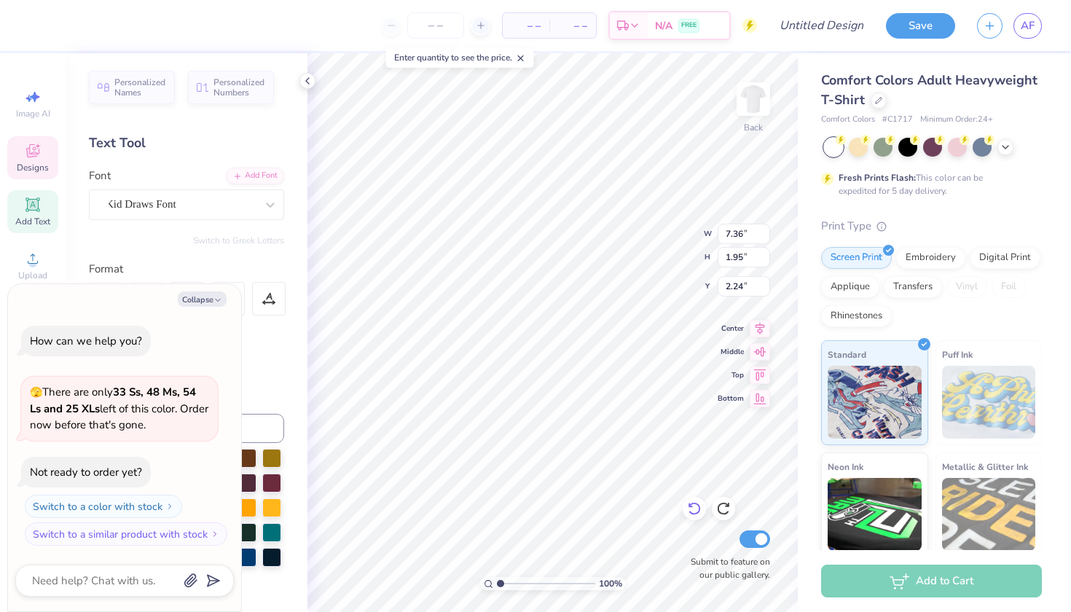
type textarea "LPHA"
type textarea "x"
type textarea "FLPHA"
click at [699, 508] on icon at bounding box center [694, 508] width 15 height 15
click at [700, 509] on icon at bounding box center [694, 509] width 12 height 13
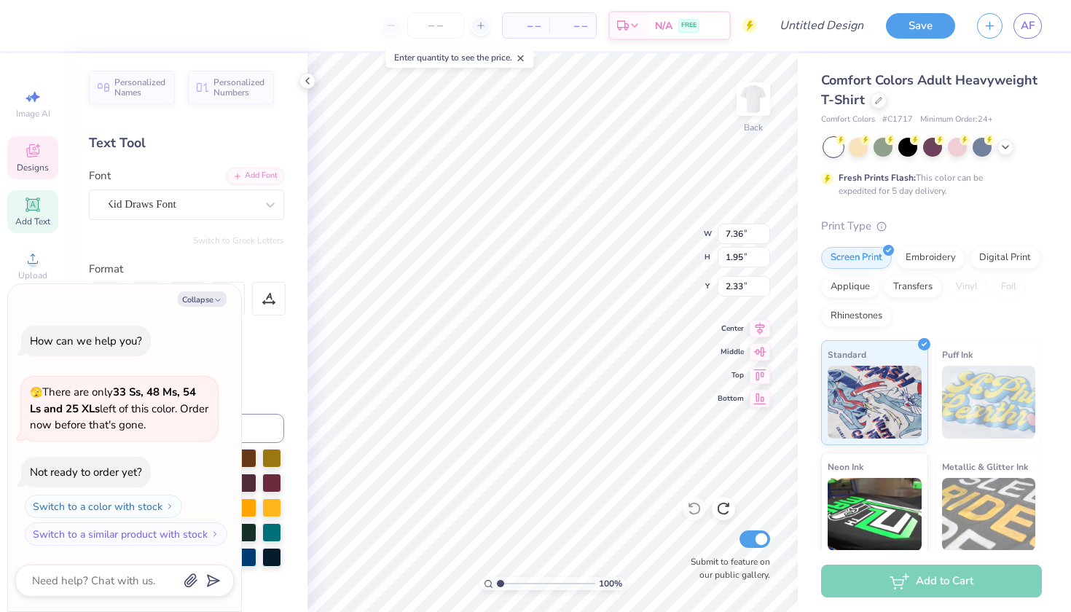
type textarea "x"
type textarea "LPHA"
type textarea "x"
type textarea "DLPHA"
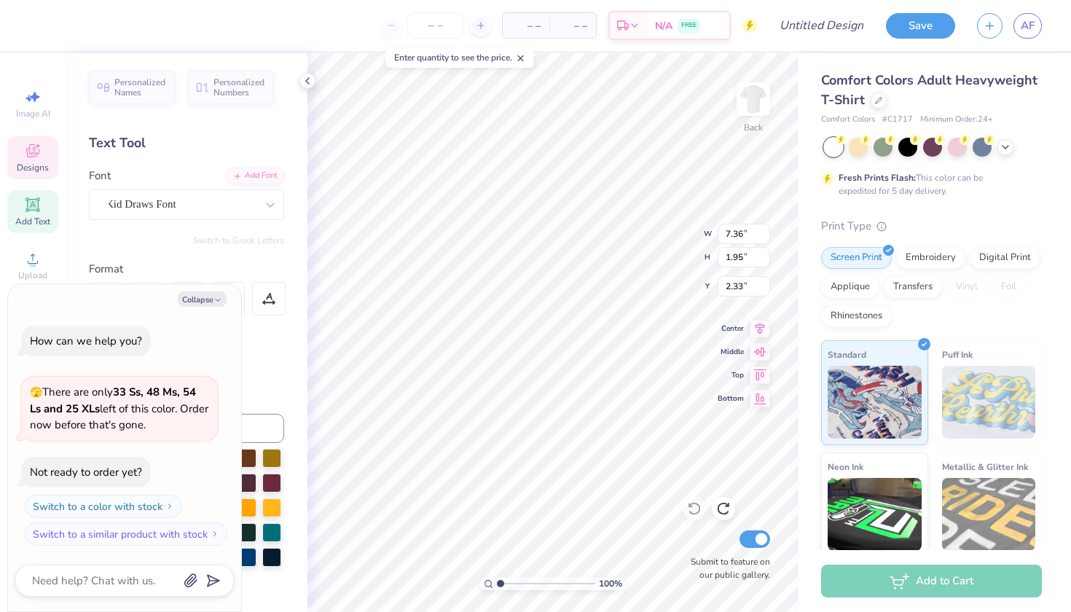
type textarea "x"
type textarea "LPHA"
type textarea "x"
type textarea "FLPHA"
type textarea "x"
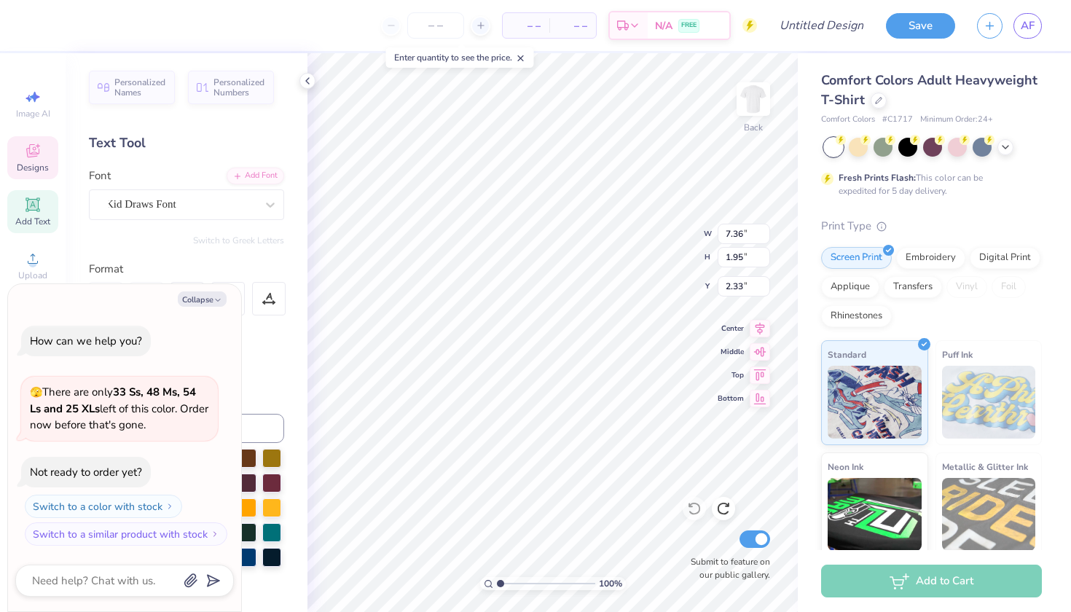
type textarea "FOLPHA"
type textarea "x"
type textarea "FORLPHA"
type textarea "x"
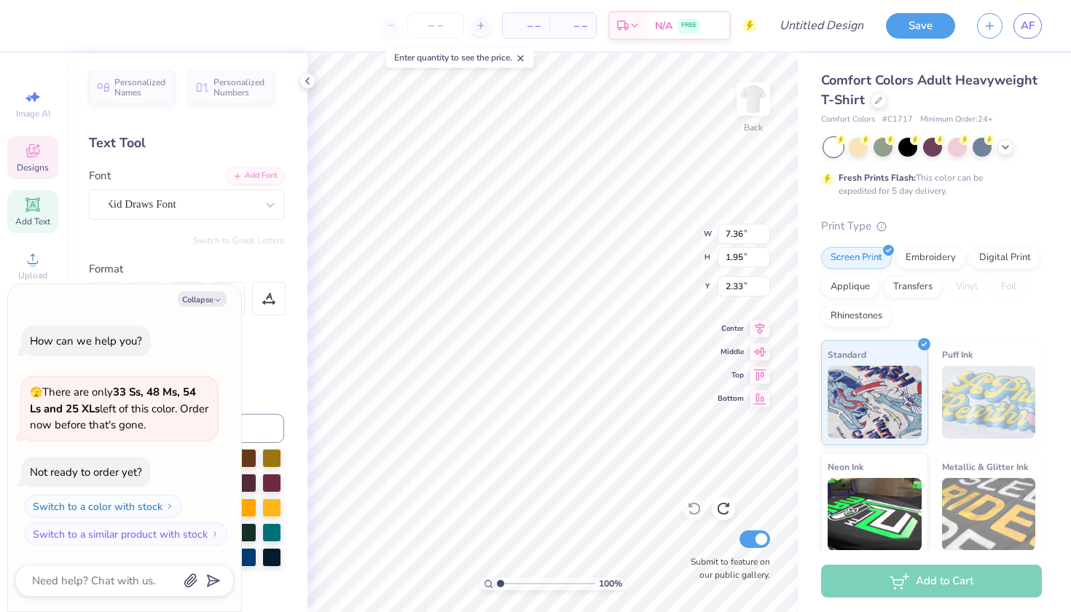
type textarea "FORLPH"
type textarea "x"
type textarea "FORLP"
type textarea "x"
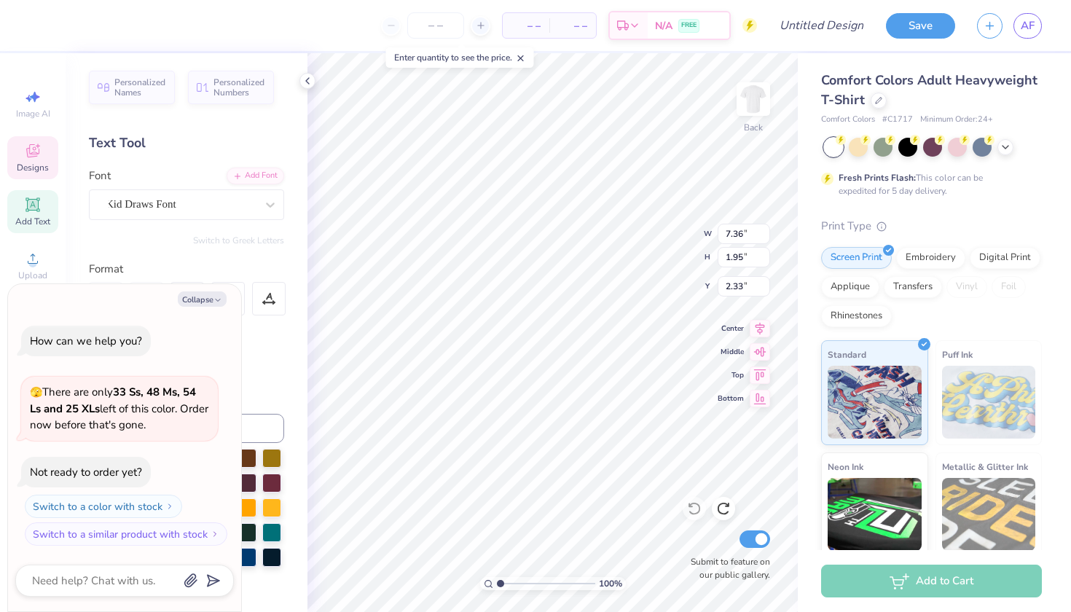
type textarea "FORL"
type textarea "x"
type textarea "FOR"
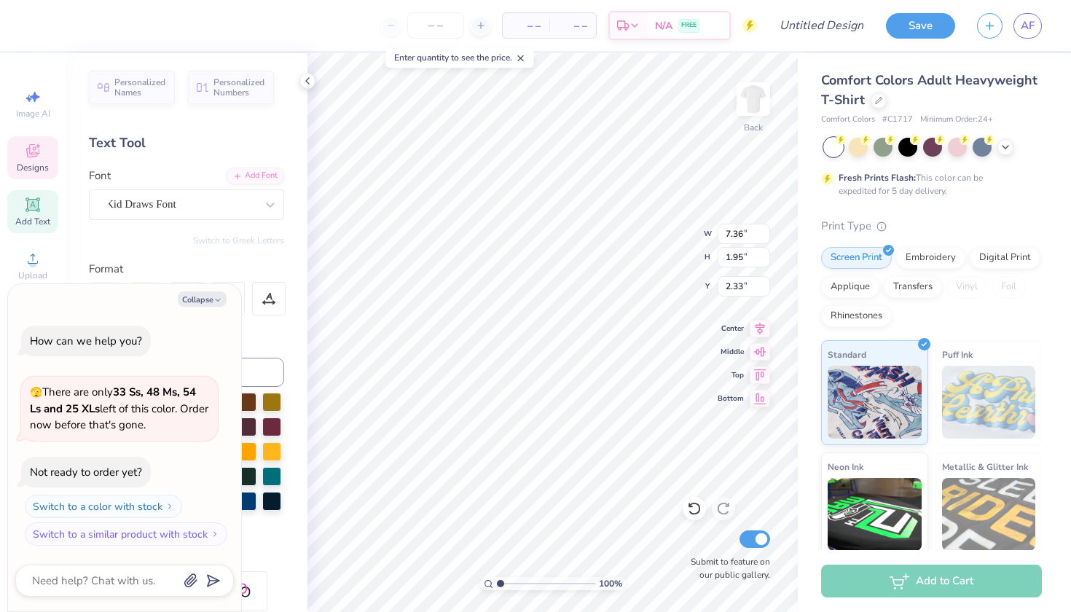
type textarea "x"
type input "8.18"
type input "1.99"
type input "4.81"
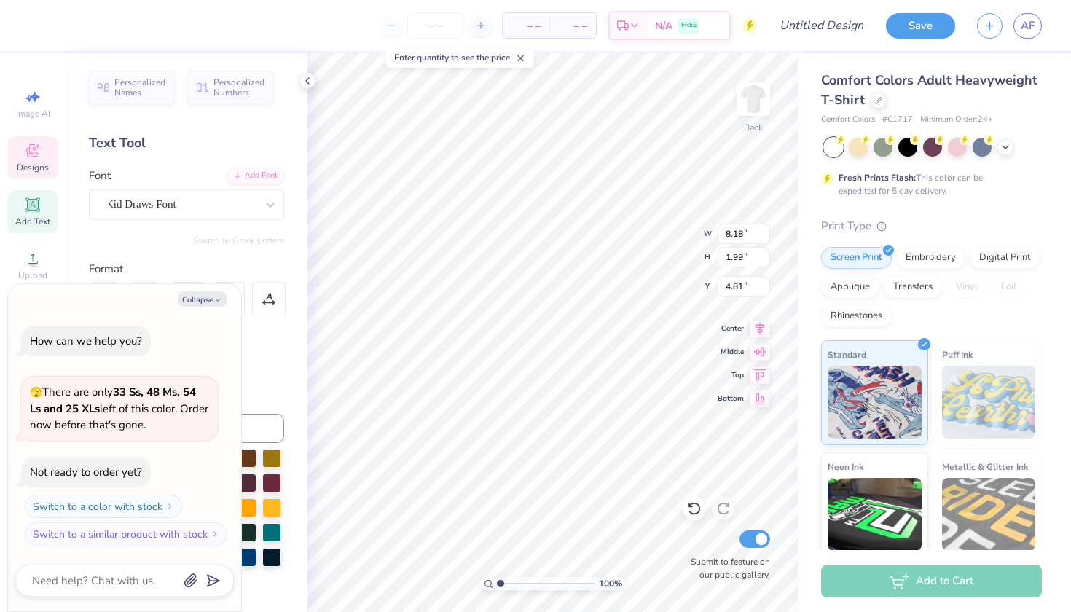
scroll to position [0, 1]
type textarea "x"
type textarea "T"
type textarea "x"
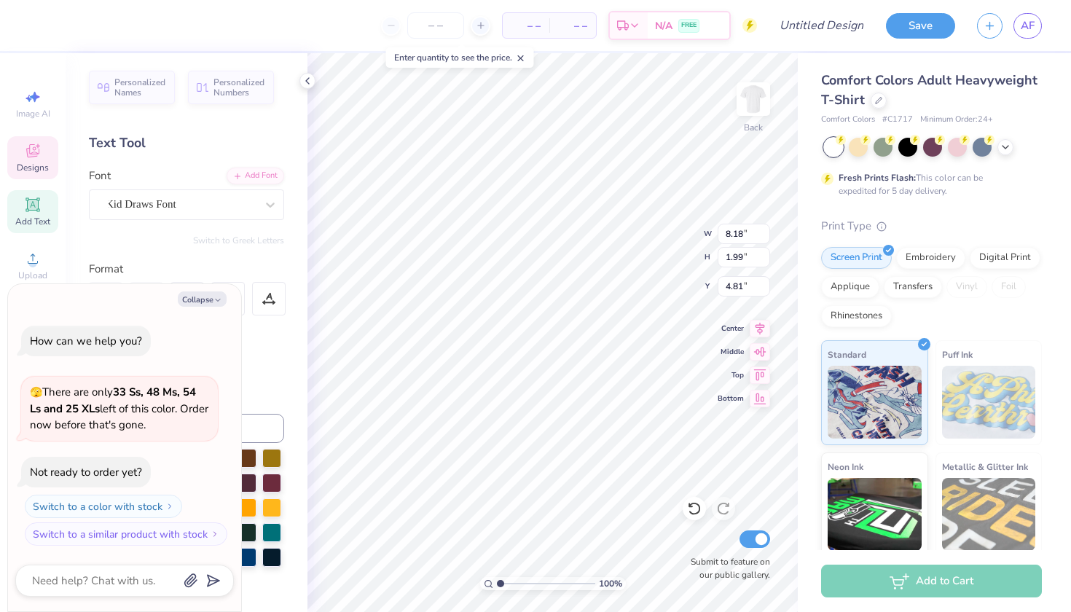
type textarea "TH"
type textarea "x"
type textarea "THE"
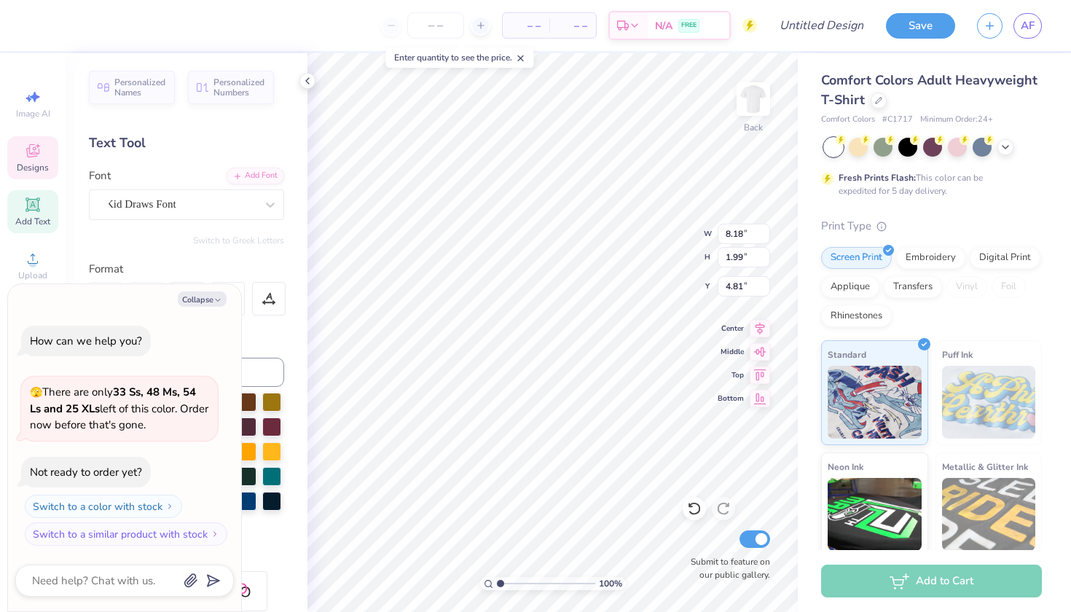
type textarea "x"
type input "7.36"
type input "1.95"
type input "6.89"
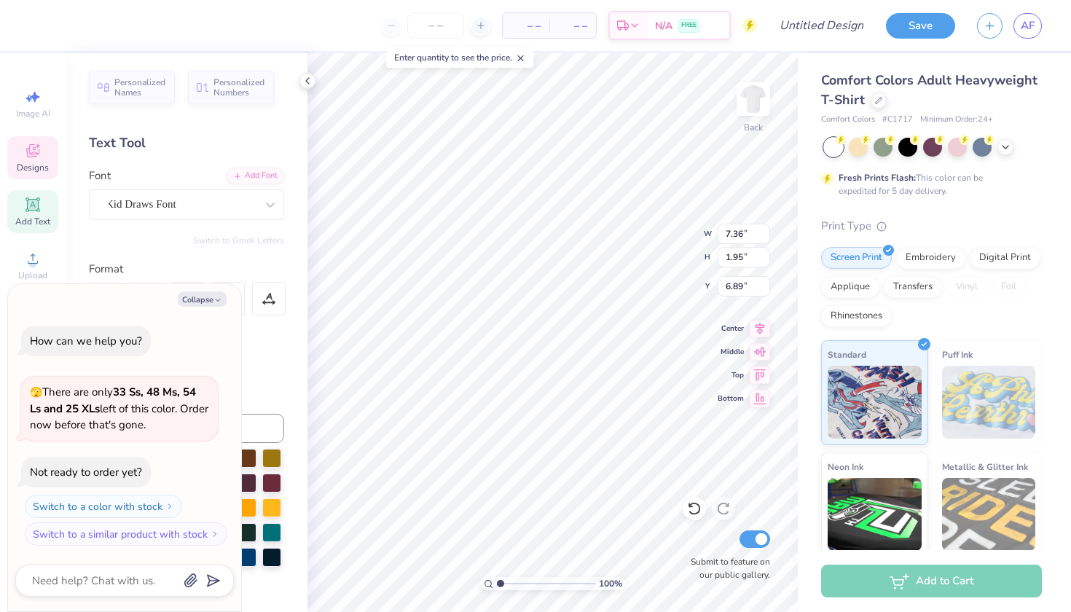
scroll to position [0, 1]
type textarea "x"
type textarea "DELT"
type textarea "x"
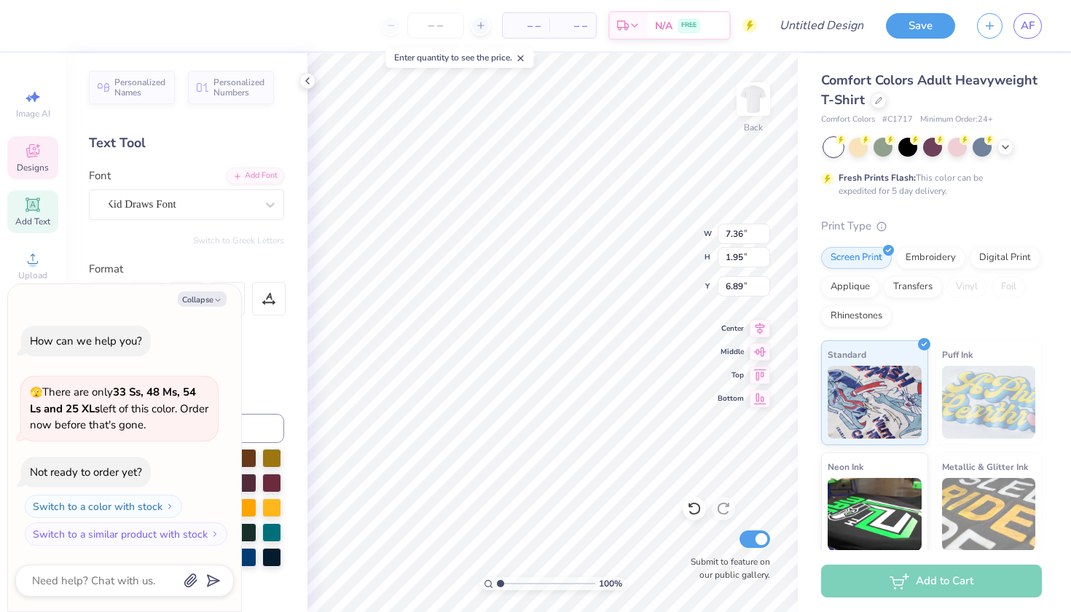
type textarea "DEL"
type textarea "x"
type textarea "DE"
type textarea "x"
type textarea "D"
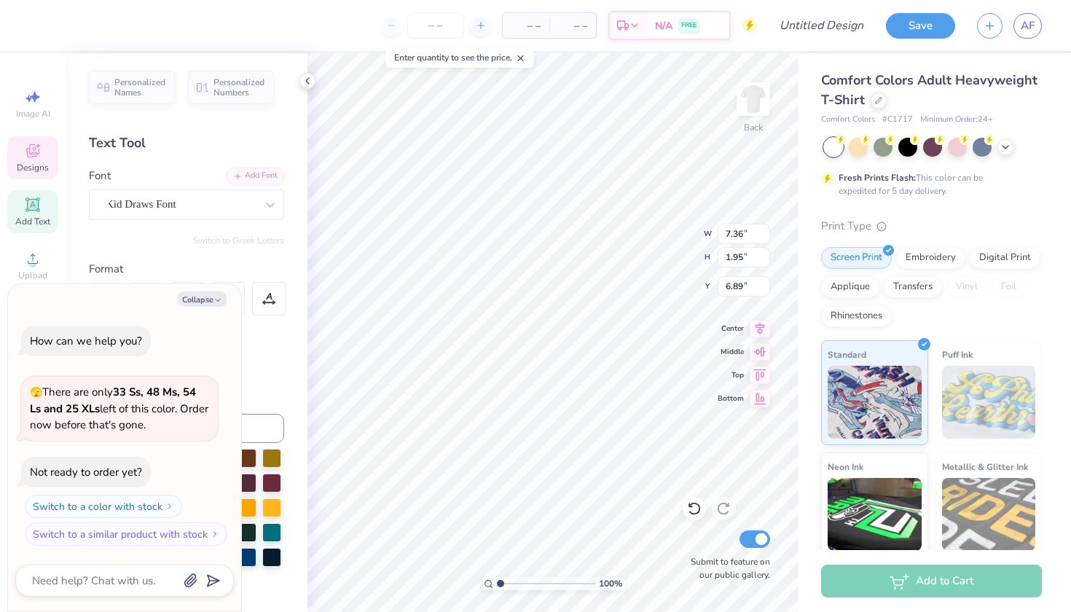
type textarea "x"
type textarea "K"
type textarea "x"
type textarea "KI"
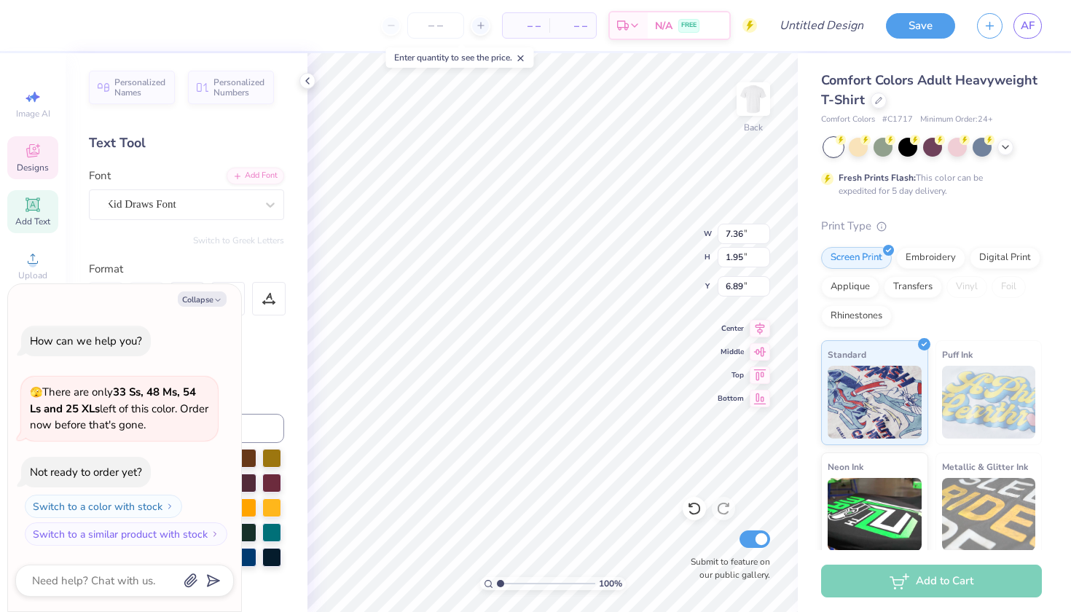
type textarea "x"
type textarea "KID"
type textarea "x"
type textarea "KIDS"
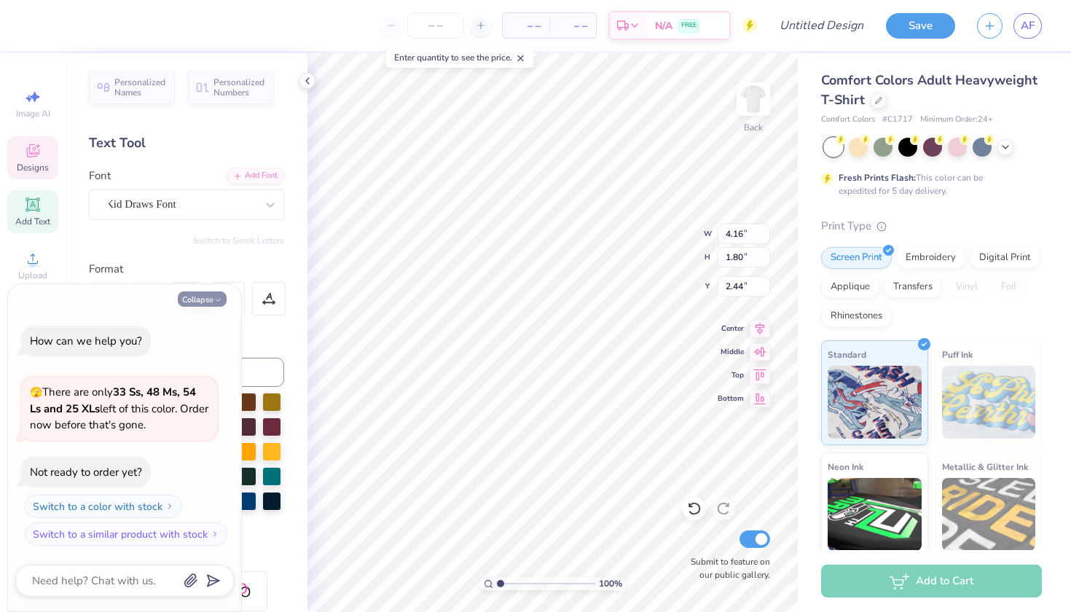
click at [218, 305] on icon "button" at bounding box center [218, 300] width 9 height 9
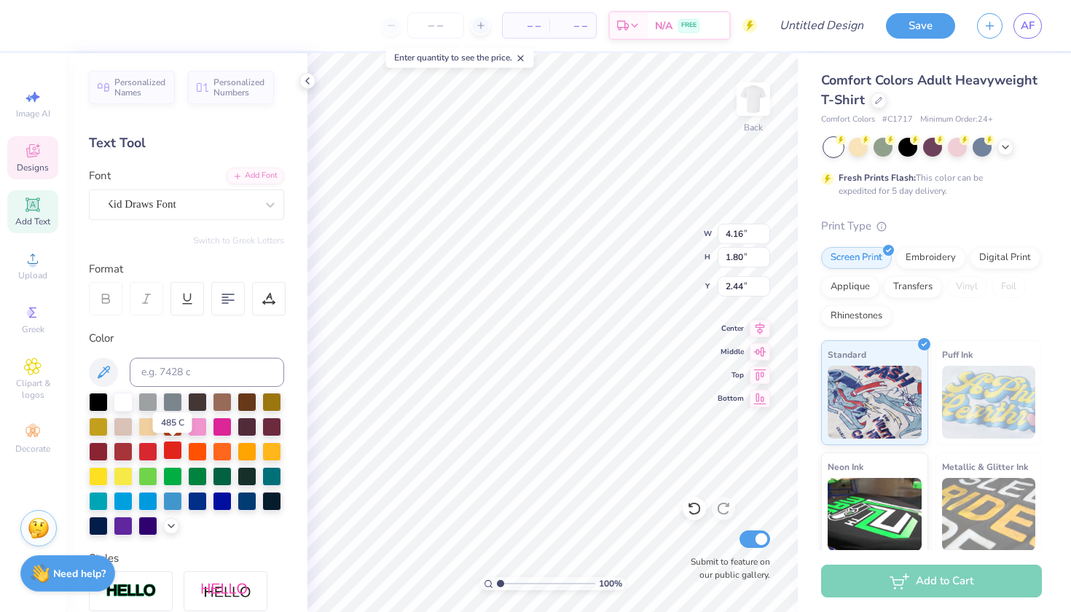
click at [172, 448] on div at bounding box center [172, 450] width 19 height 19
click at [152, 502] on div at bounding box center [147, 500] width 19 height 19
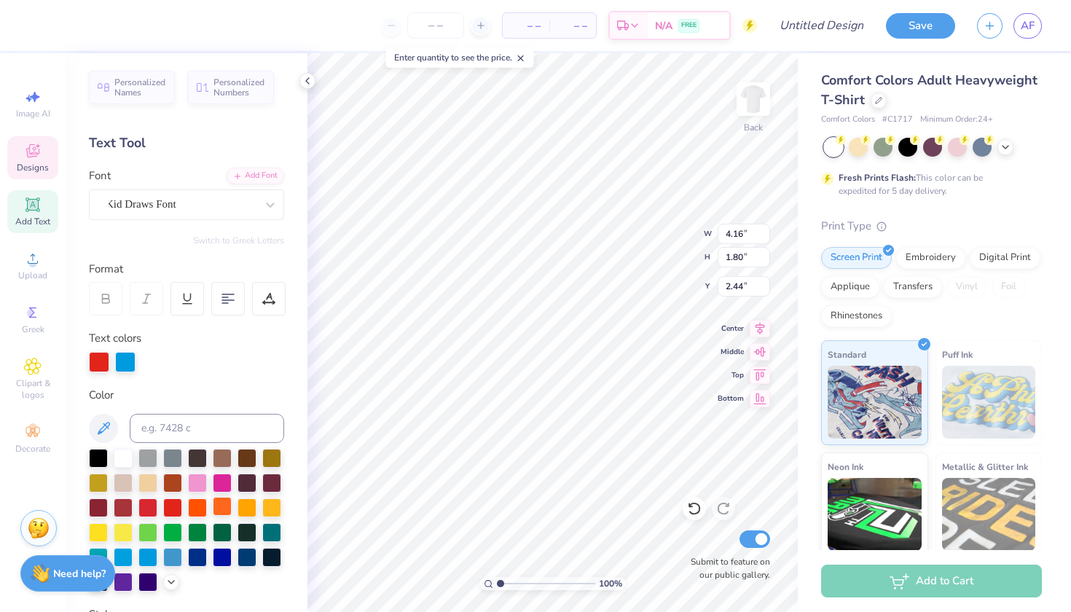
click at [222, 502] on div at bounding box center [222, 506] width 19 height 19
type textarea "x"
type input "4.80"
type input "1.99"
type input "4.82"
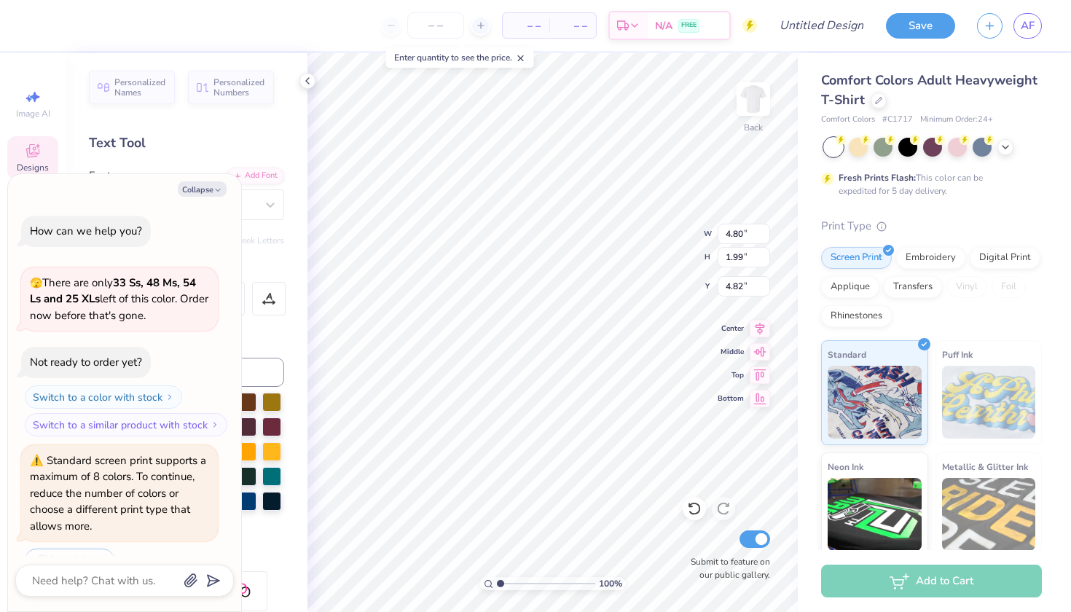
scroll to position [31, 0]
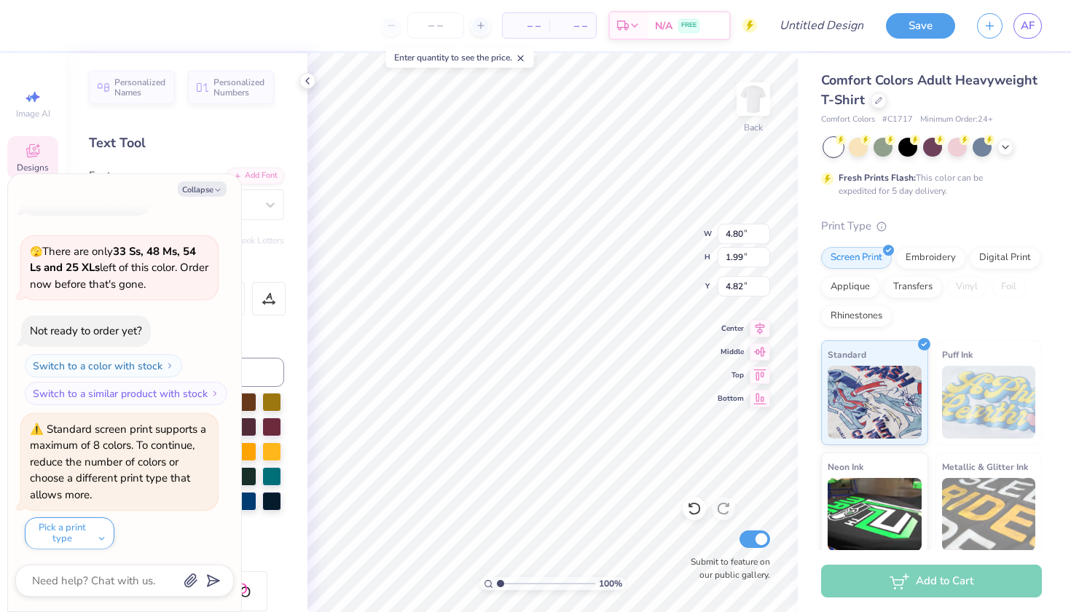
click at [263, 350] on div "Color" at bounding box center [186, 433] width 195 height 206
click at [212, 190] on button "Collapse" at bounding box center [202, 188] width 49 height 15
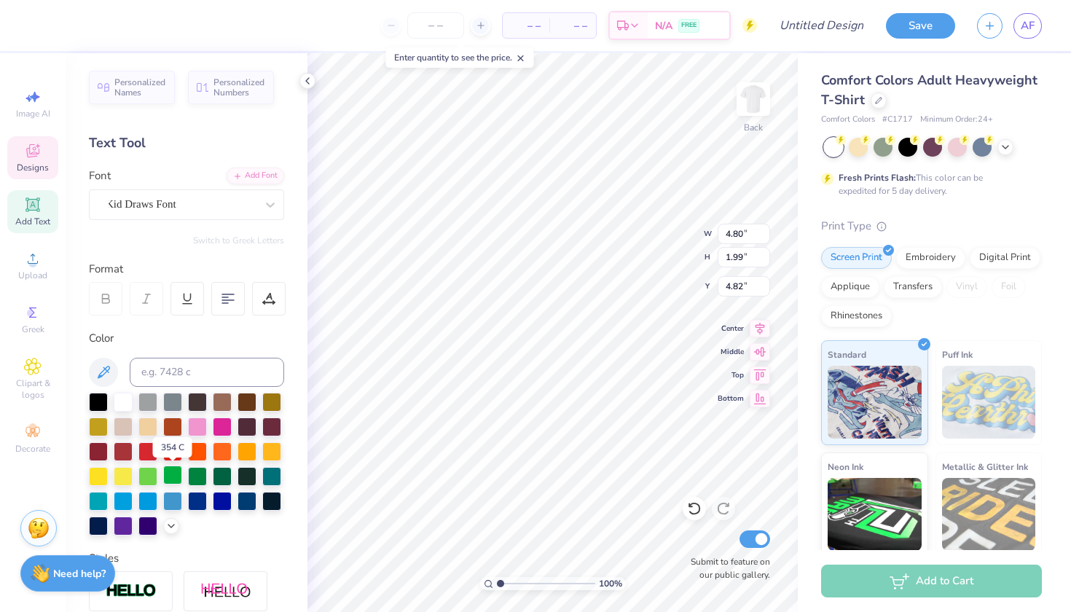
click at [178, 477] on div at bounding box center [172, 475] width 19 height 19
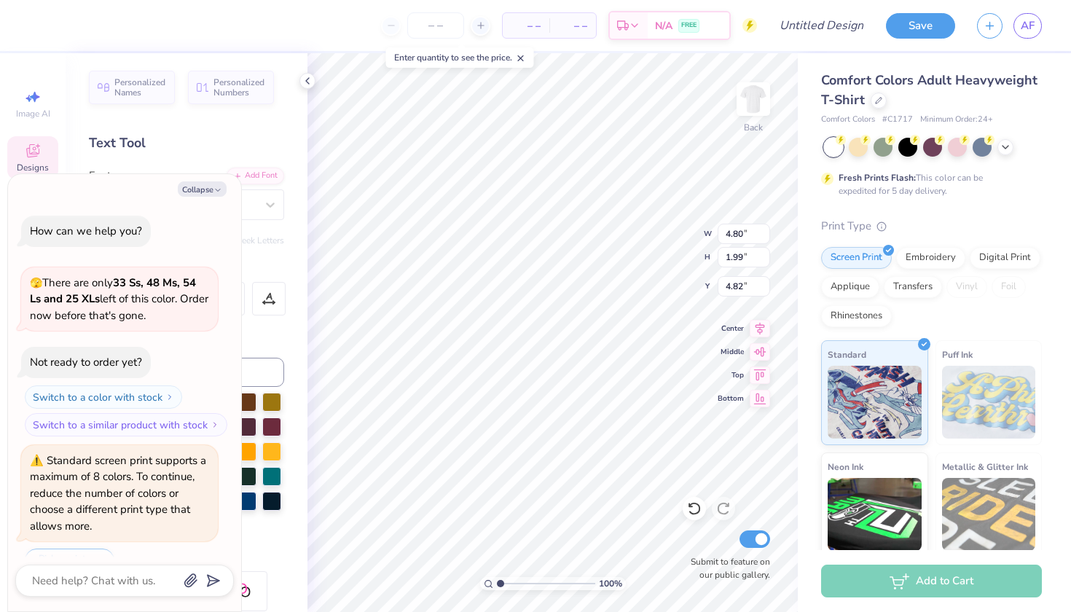
scroll to position [174, 0]
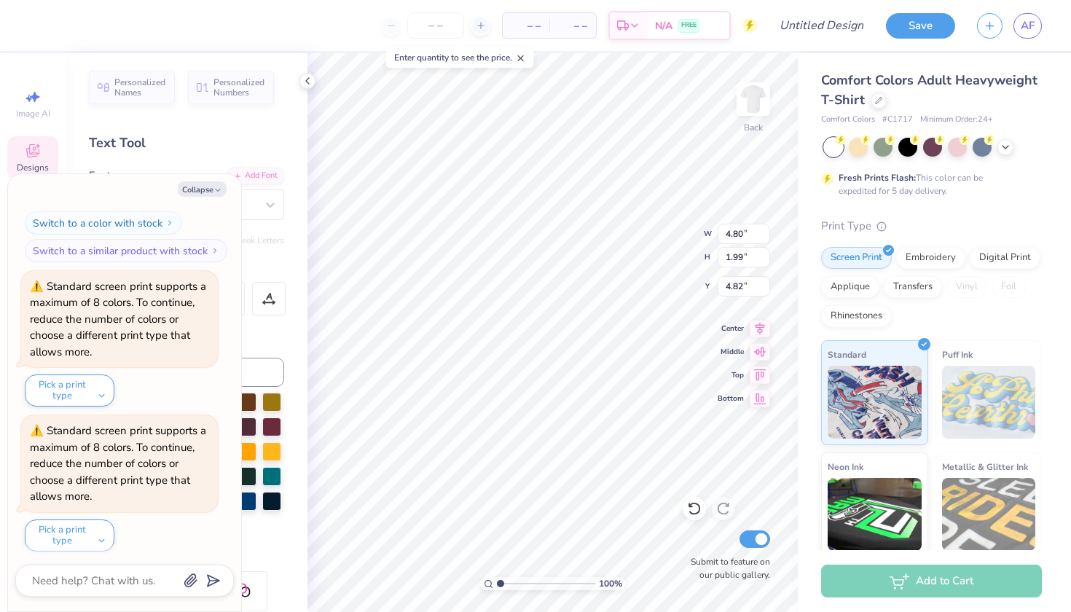
type textarea "x"
type input "4.94"
click at [221, 184] on button "Collapse" at bounding box center [202, 188] width 49 height 15
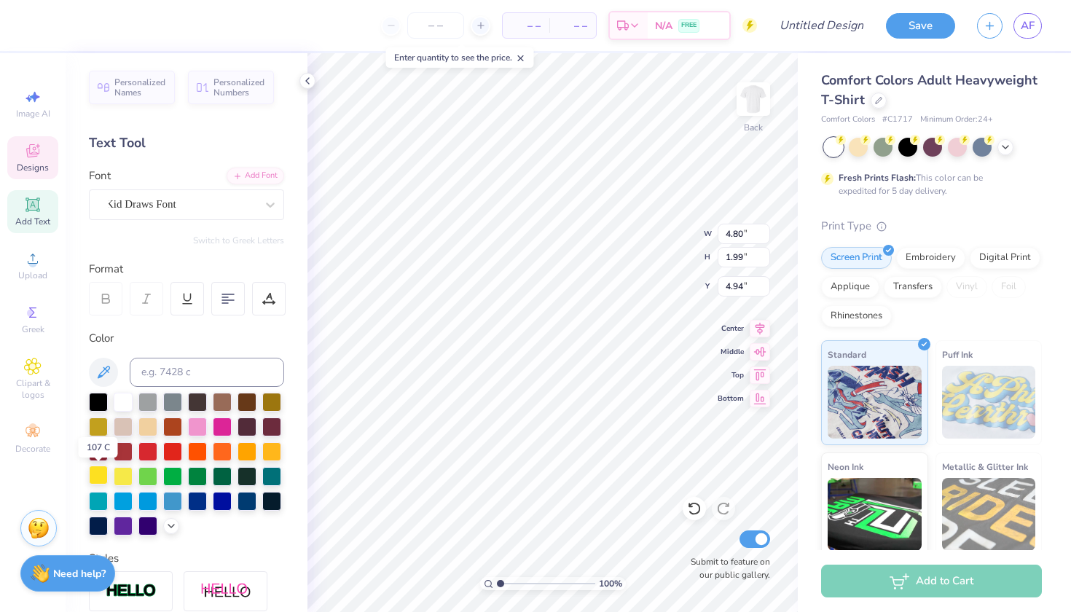
click at [100, 479] on div at bounding box center [98, 475] width 19 height 19
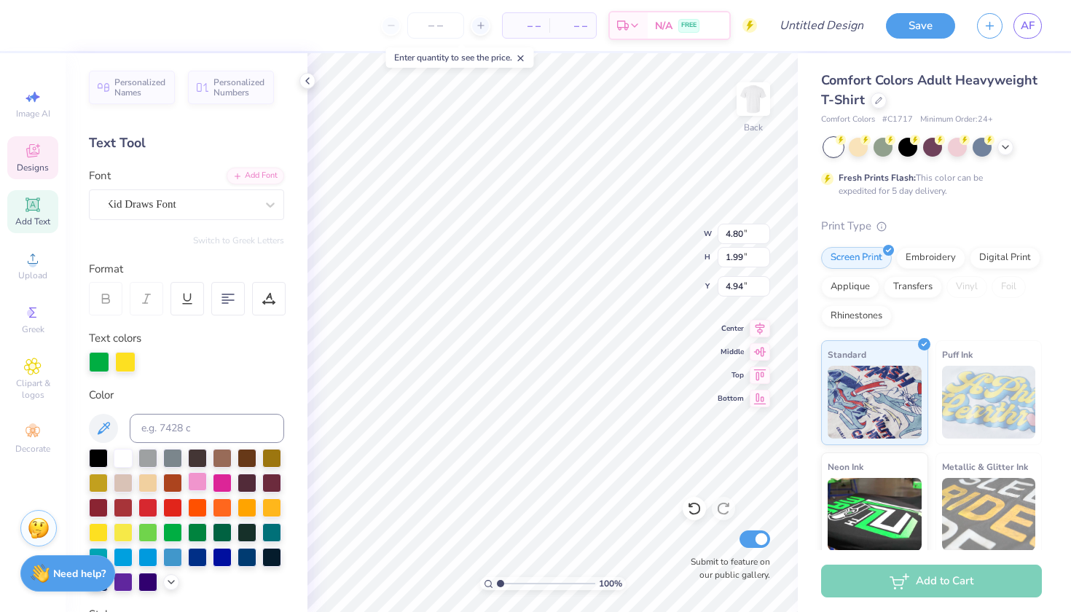
click at [198, 479] on div at bounding box center [197, 481] width 19 height 19
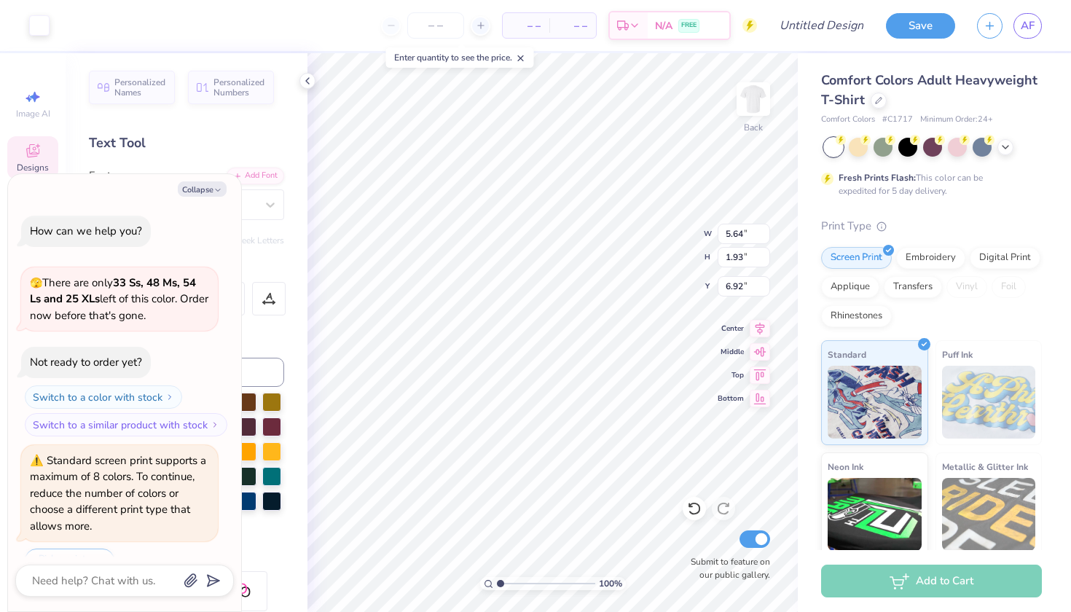
scroll to position [317, 0]
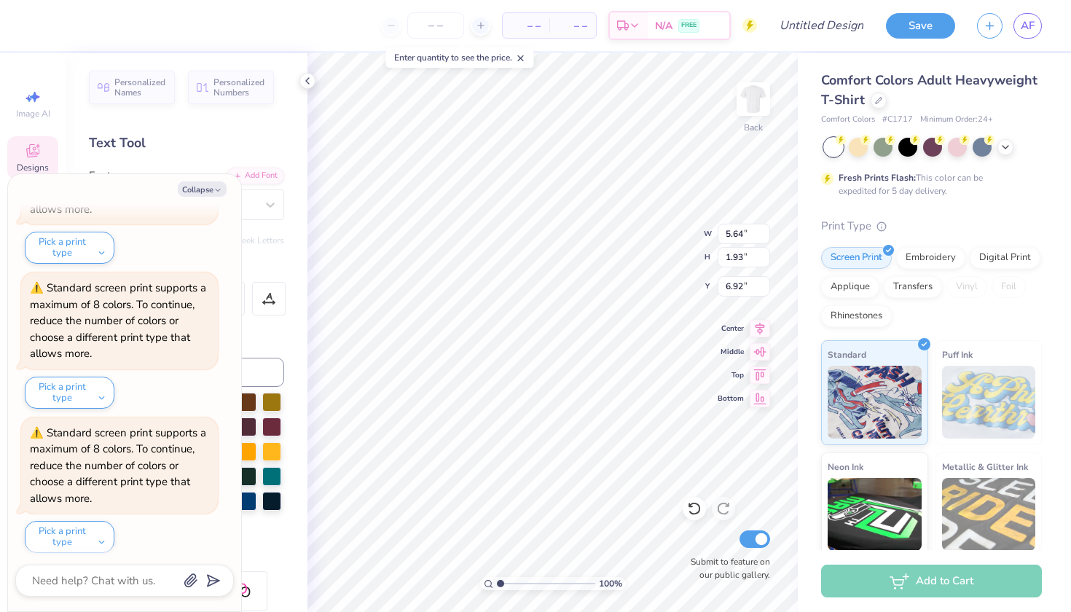
drag, startPoint x: 210, startPoint y: 186, endPoint x: 212, endPoint y: 321, distance: 135.6
click at [210, 186] on button "Collapse" at bounding box center [202, 188] width 49 height 15
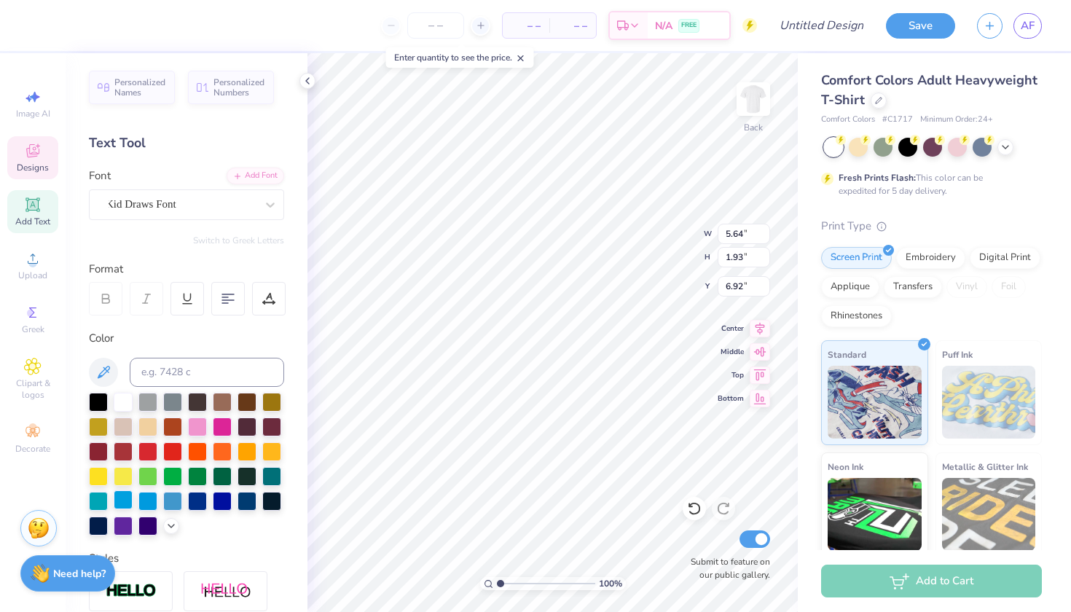
click at [120, 502] on div at bounding box center [123, 500] width 19 height 19
click at [219, 447] on div at bounding box center [222, 450] width 19 height 19
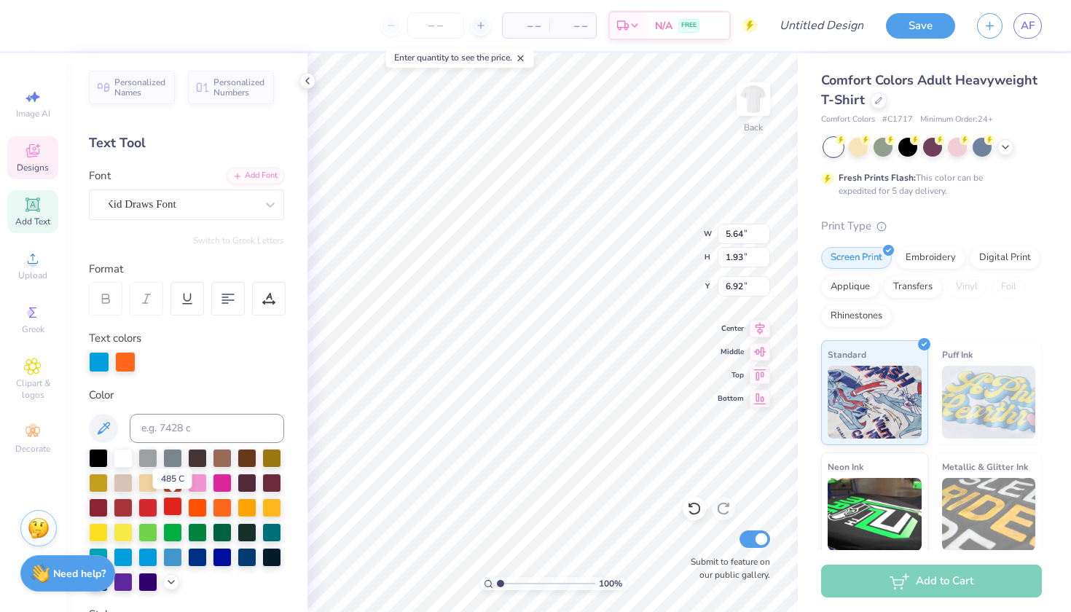
click at [169, 508] on div at bounding box center [172, 506] width 19 height 19
click at [101, 536] on div at bounding box center [98, 531] width 19 height 19
click at [281, 504] on div at bounding box center [271, 506] width 19 height 19
type textarea "x"
type input "5.64"
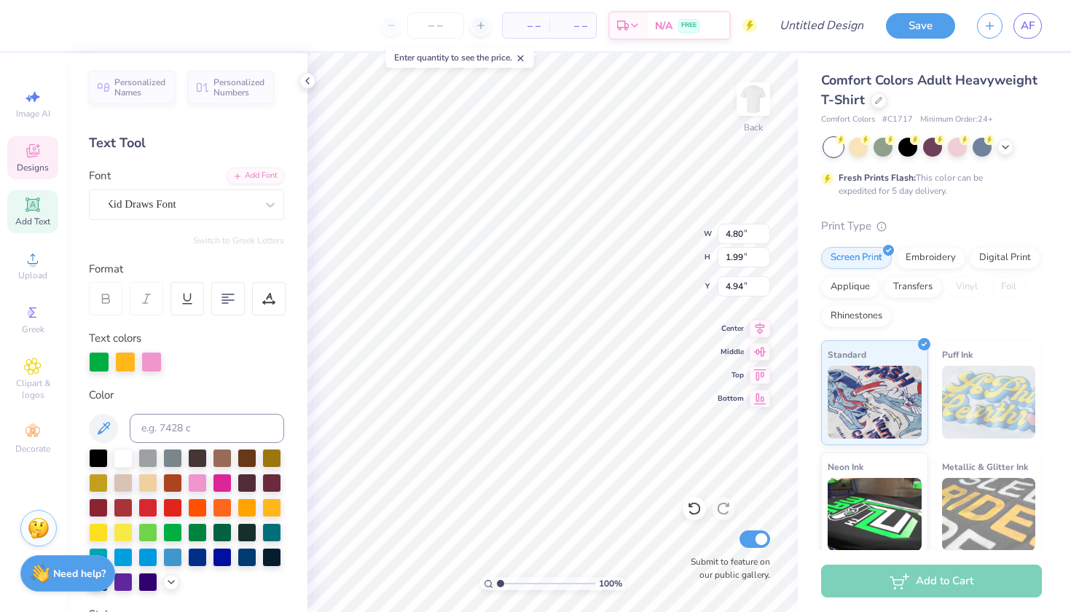
type input "1.93"
type input "6.92"
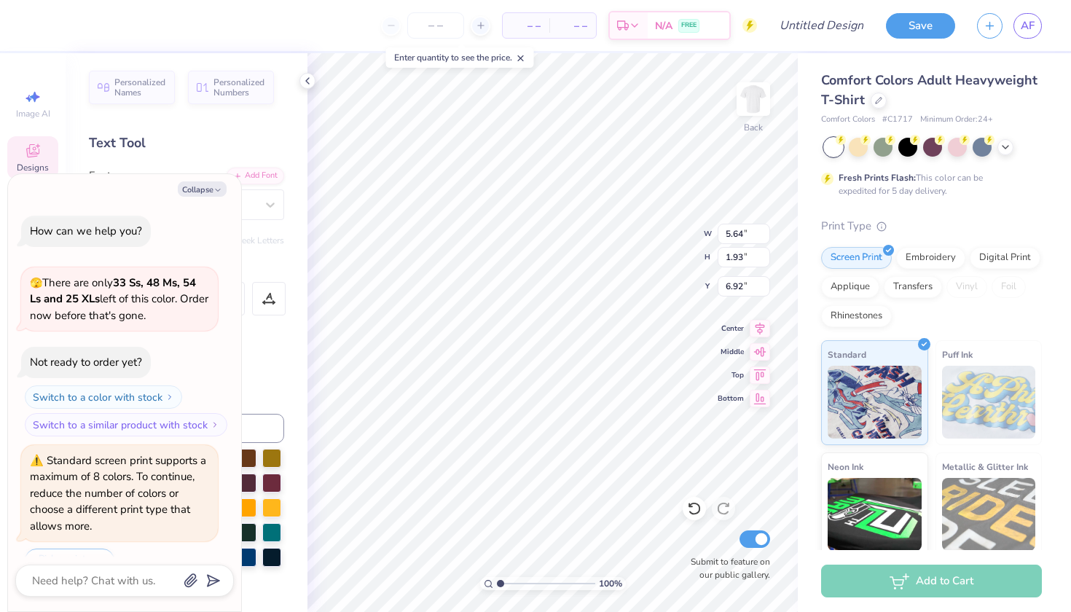
scroll to position [460, 0]
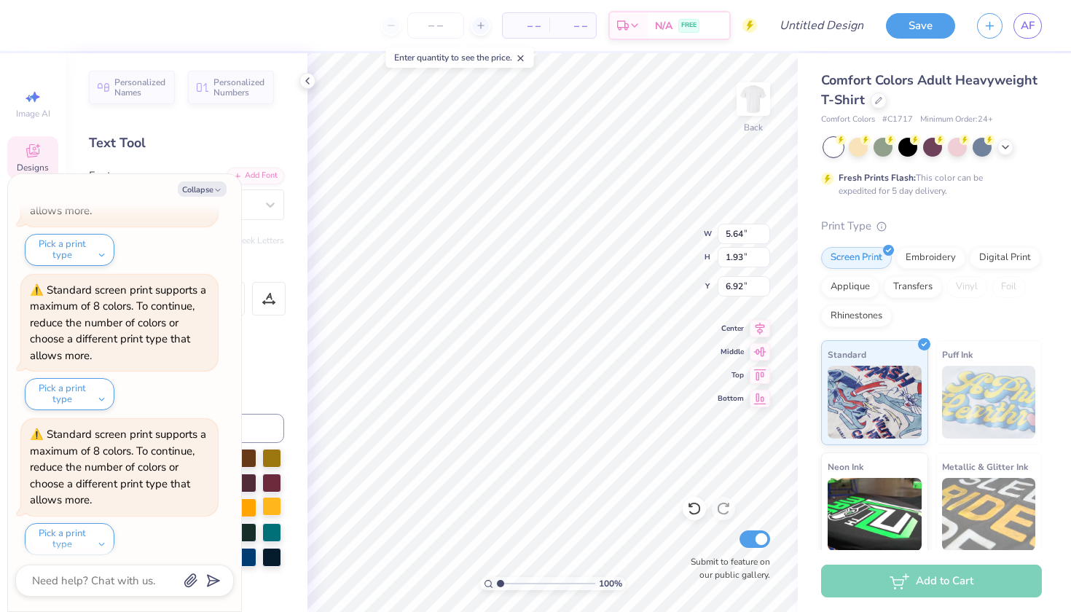
drag, startPoint x: 208, startPoint y: 190, endPoint x: 271, endPoint y: 515, distance: 331.2
click at [208, 190] on button "Collapse" at bounding box center [202, 188] width 49 height 15
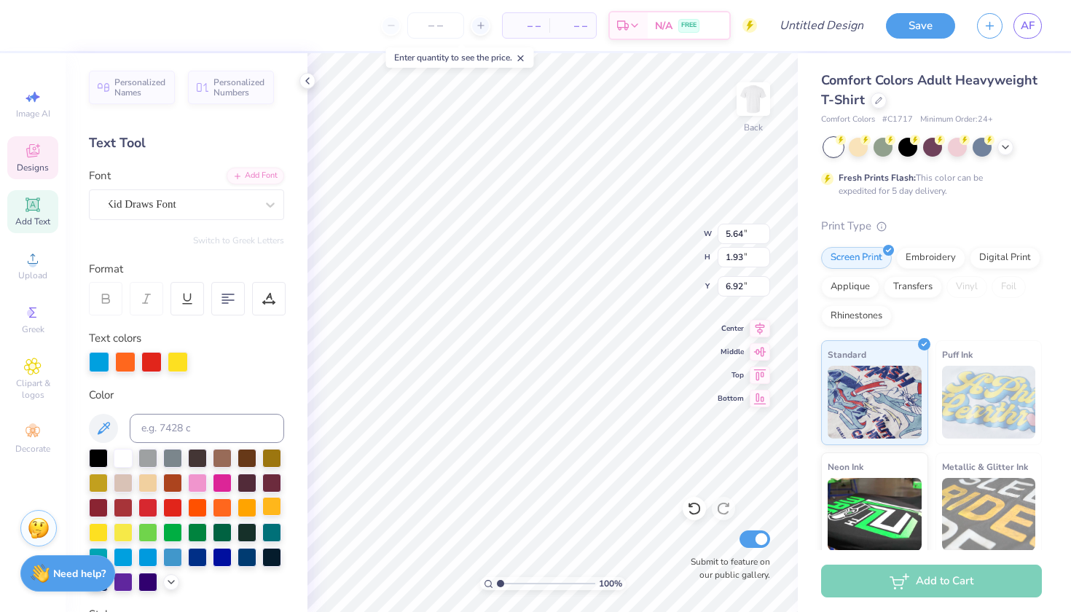
click at [271, 515] on div at bounding box center [271, 506] width 19 height 19
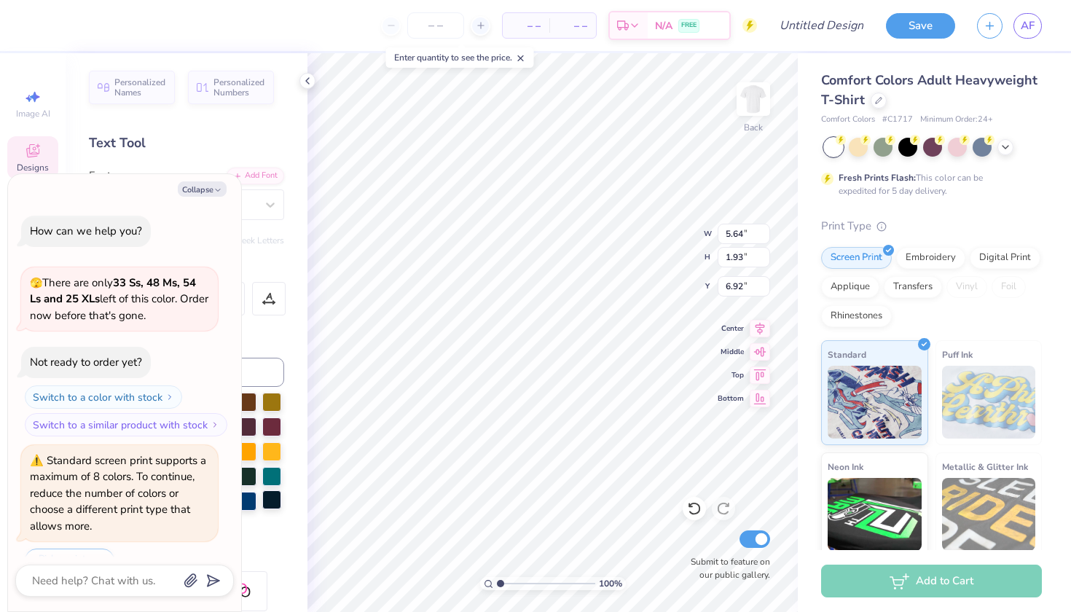
scroll to position [603, 0]
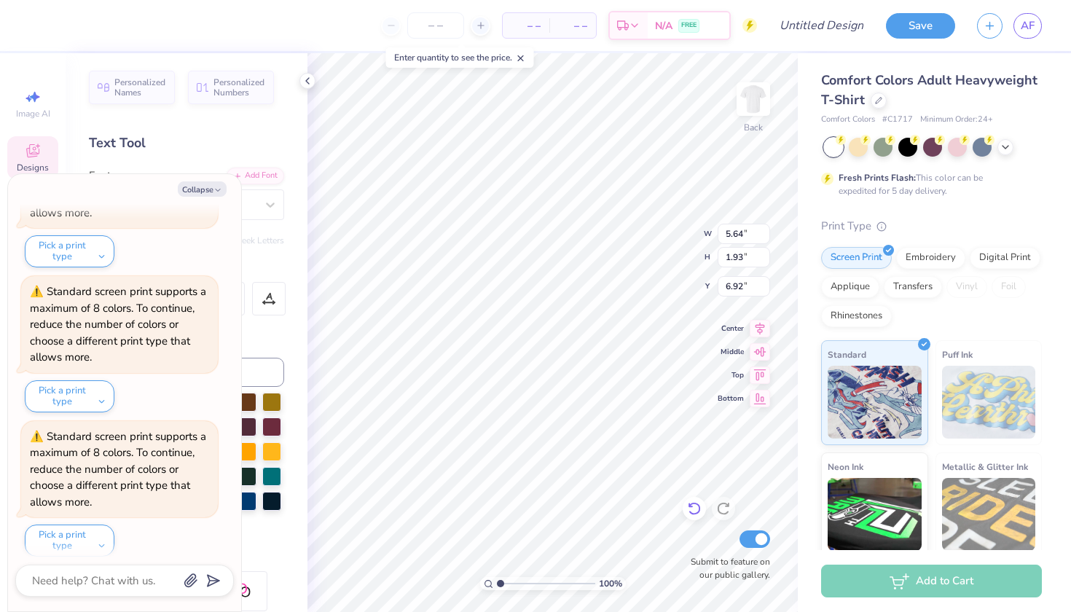
click at [698, 509] on icon at bounding box center [694, 508] width 15 height 15
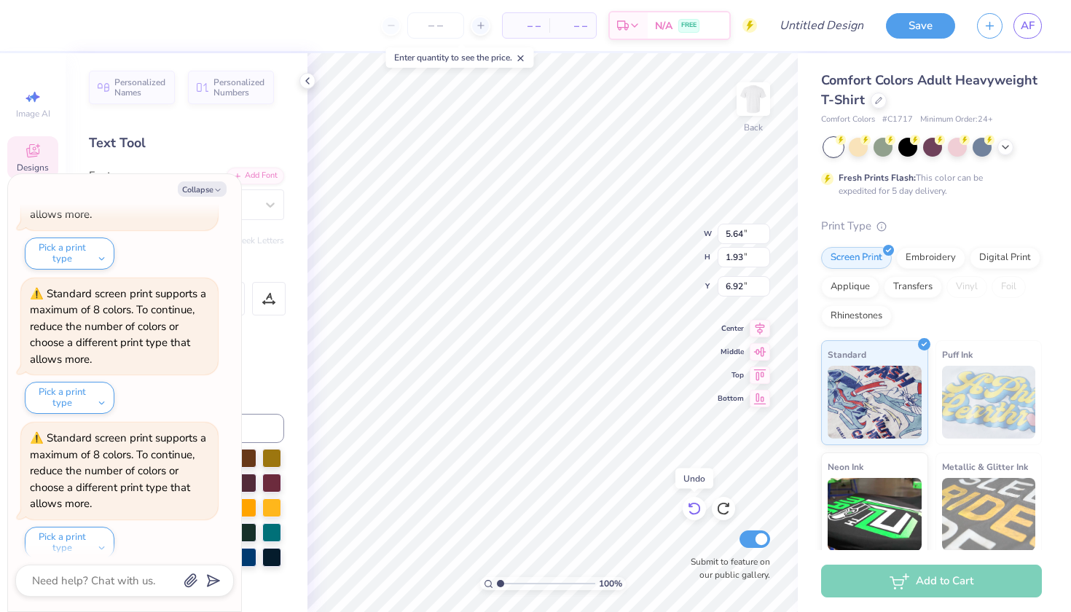
click at [697, 509] on icon at bounding box center [694, 508] width 15 height 15
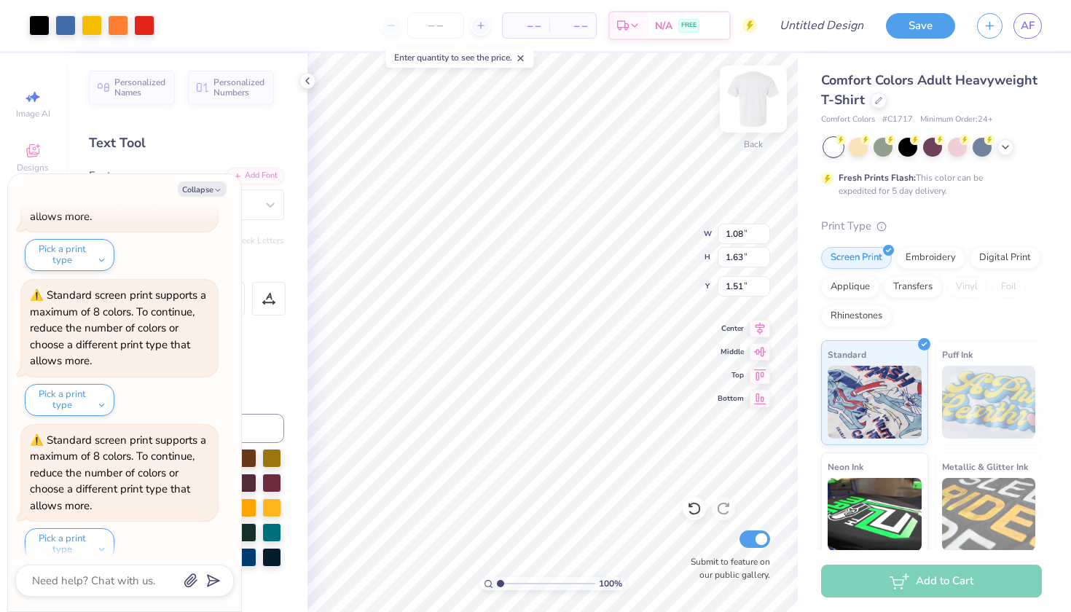
type textarea "x"
type input "1.62"
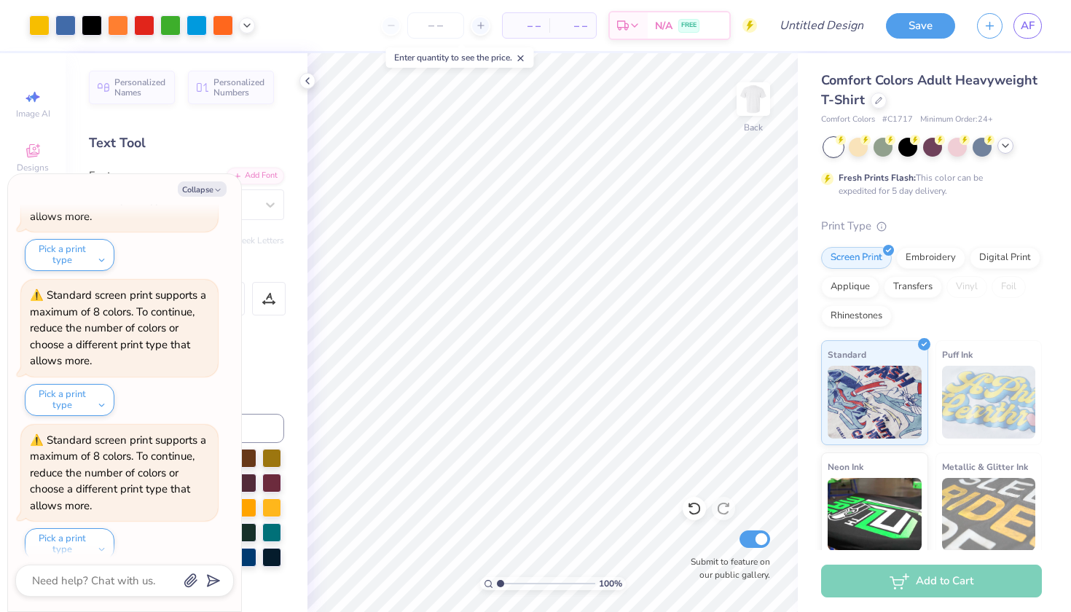
click at [1003, 146] on icon at bounding box center [1006, 146] width 12 height 12
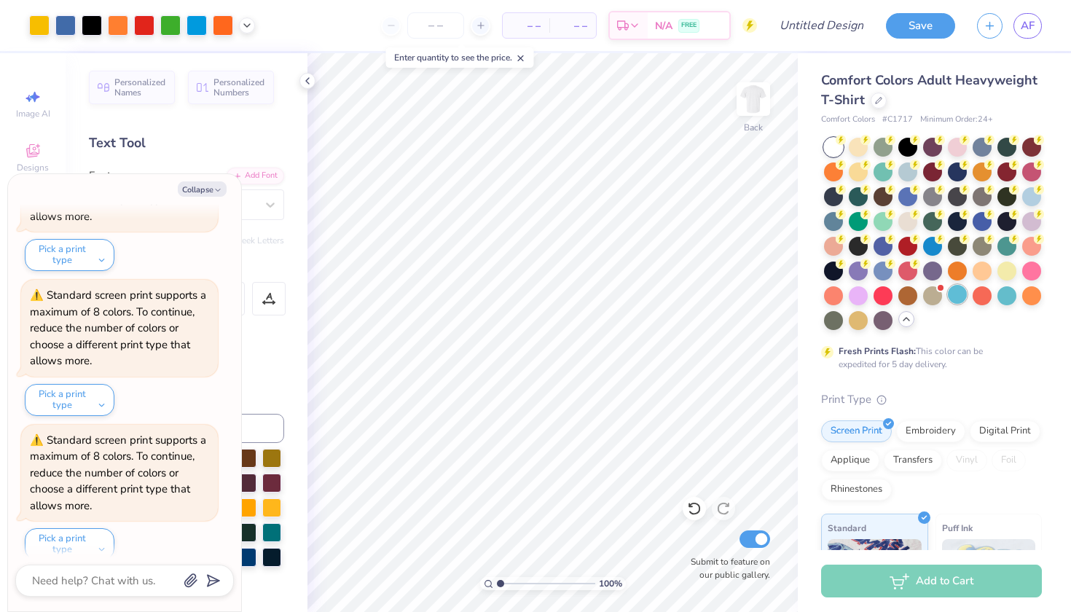
click at [963, 294] on div at bounding box center [957, 294] width 19 height 19
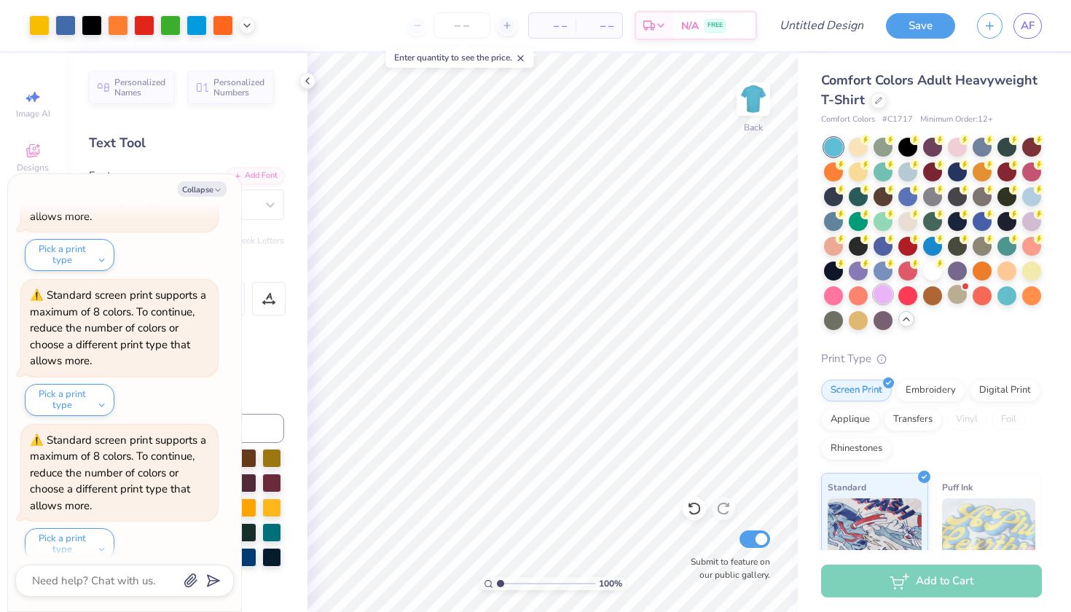
click at [879, 294] on div at bounding box center [883, 294] width 19 height 19
click at [1039, 268] on div at bounding box center [1032, 269] width 19 height 19
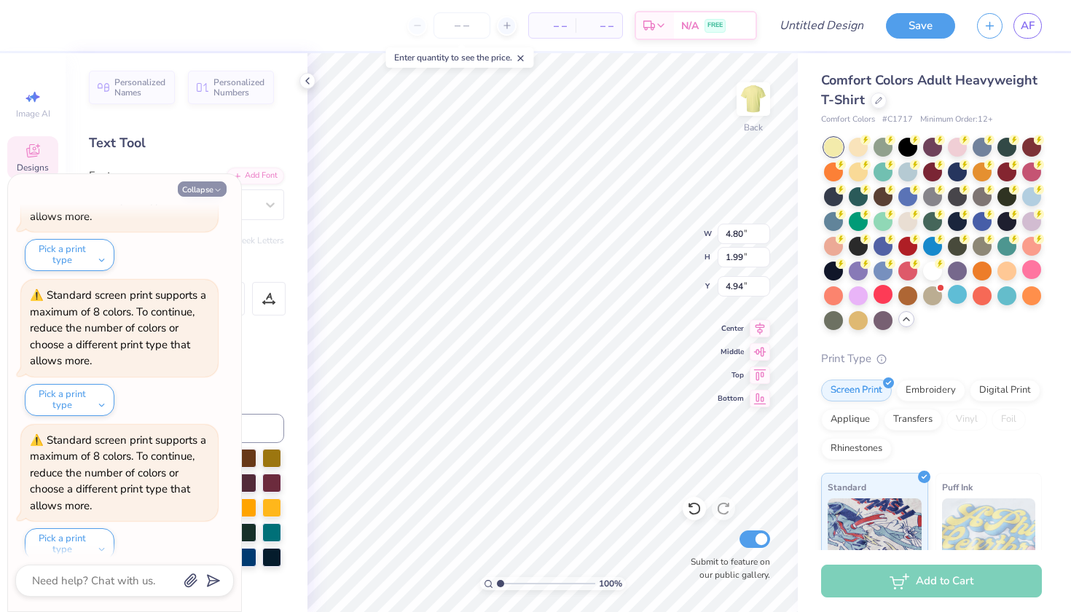
click at [218, 185] on button "Collapse" at bounding box center [202, 188] width 49 height 15
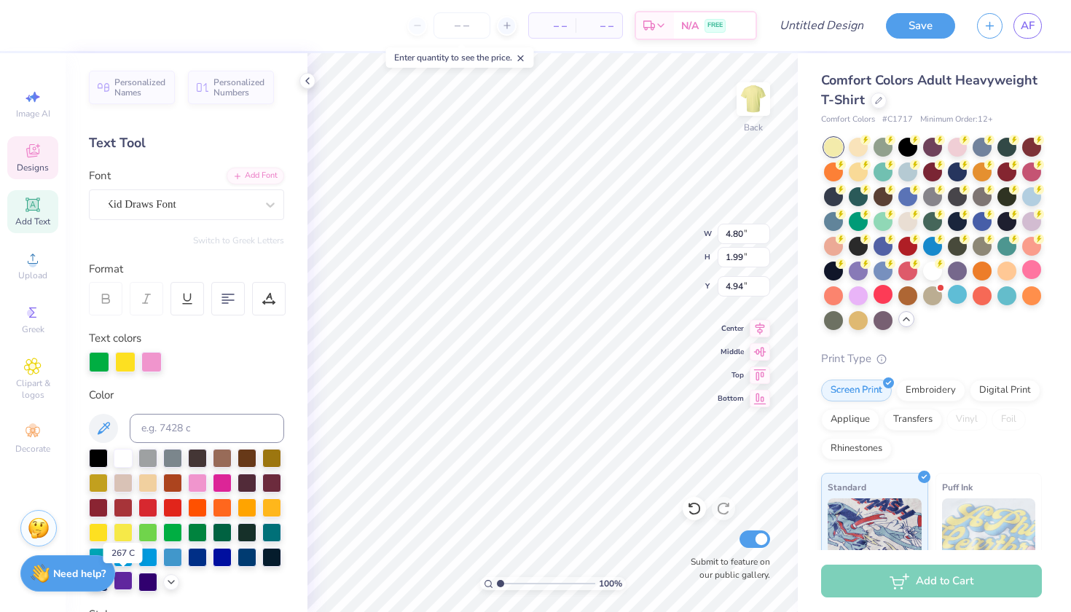
click at [122, 582] on div at bounding box center [123, 580] width 19 height 19
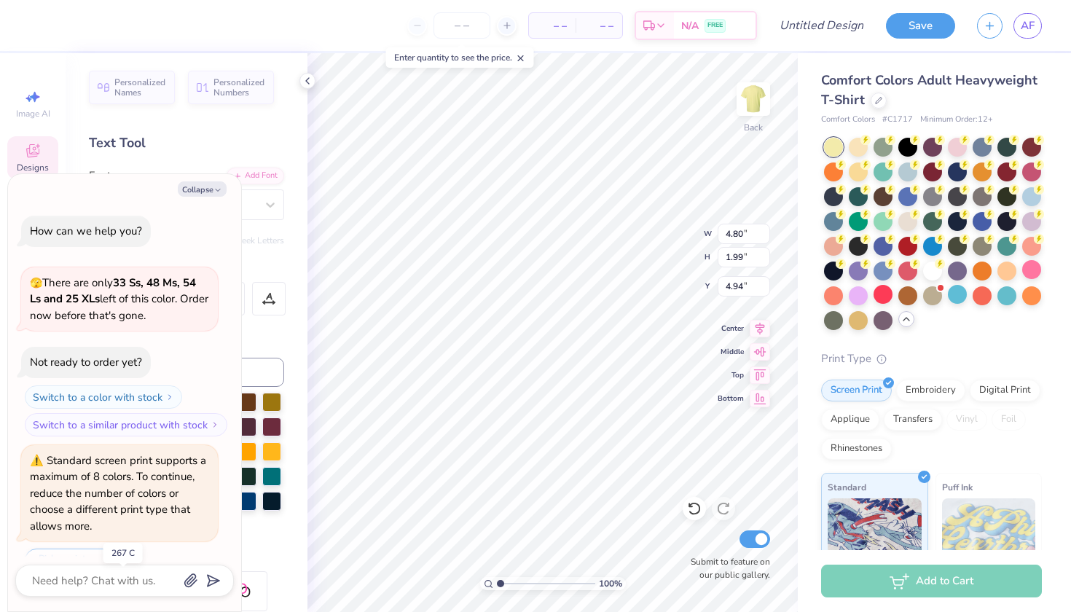
scroll to position [1031, 0]
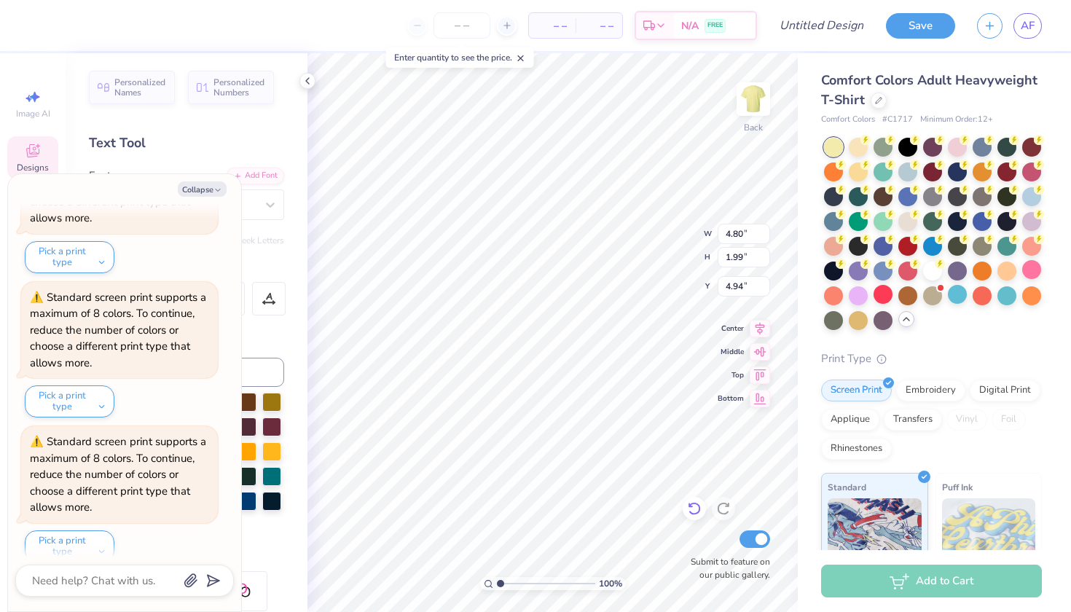
click at [694, 513] on icon at bounding box center [694, 508] width 15 height 15
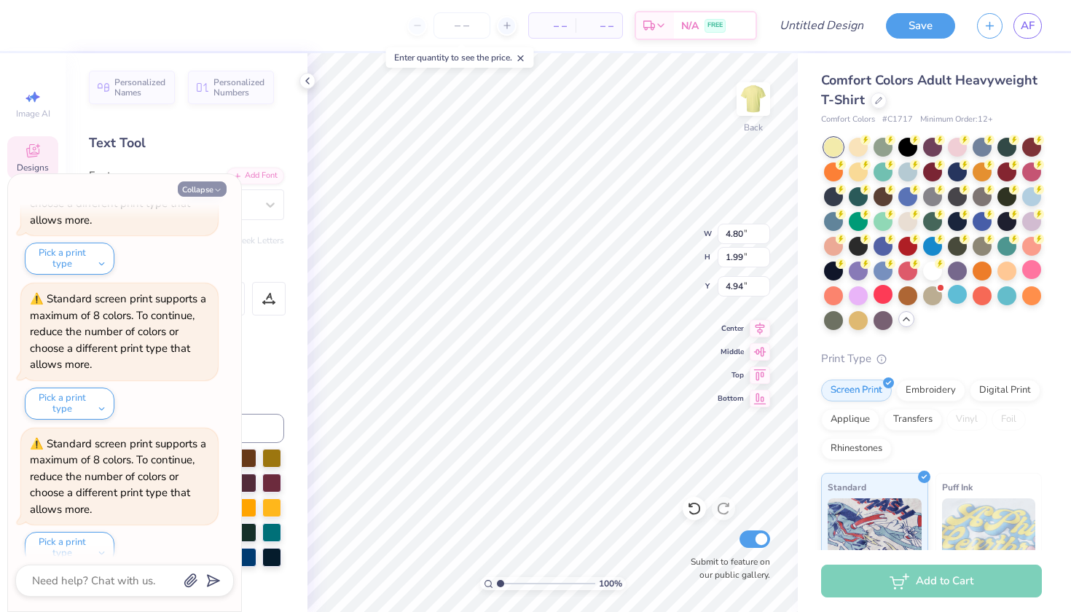
click at [218, 193] on icon "button" at bounding box center [218, 190] width 9 height 9
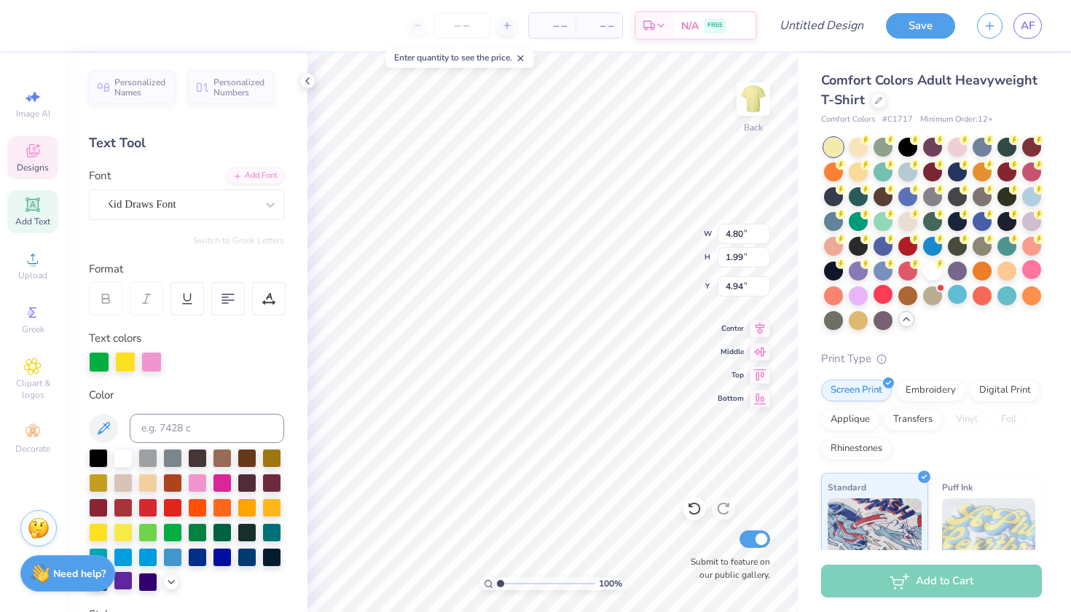
click at [125, 587] on div at bounding box center [123, 580] width 19 height 19
type textarea "x"
type input "5.64"
type input "1.93"
type input "6.92"
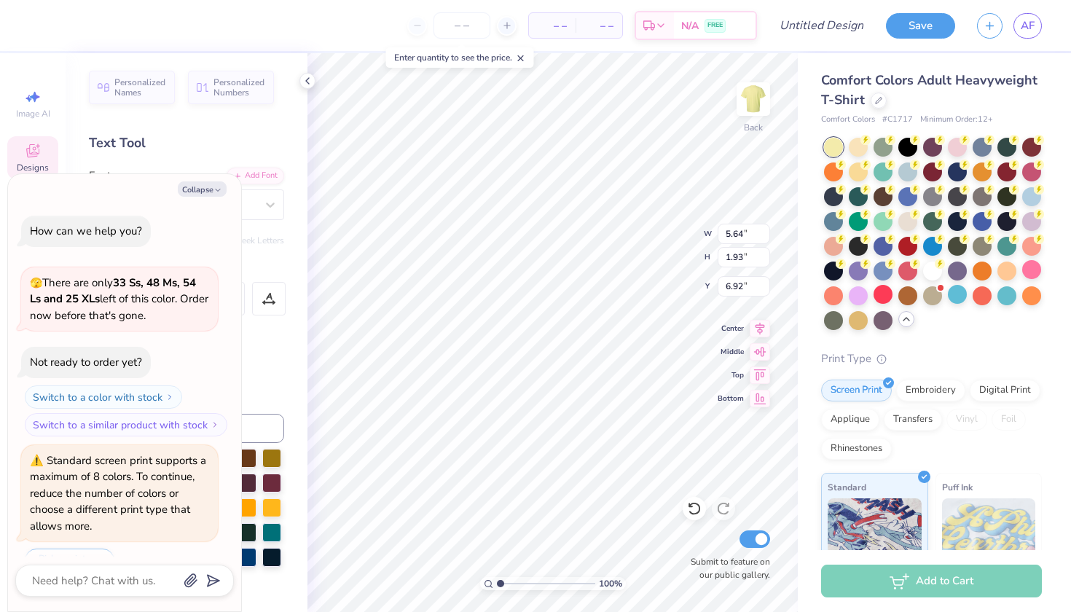
scroll to position [1317, 0]
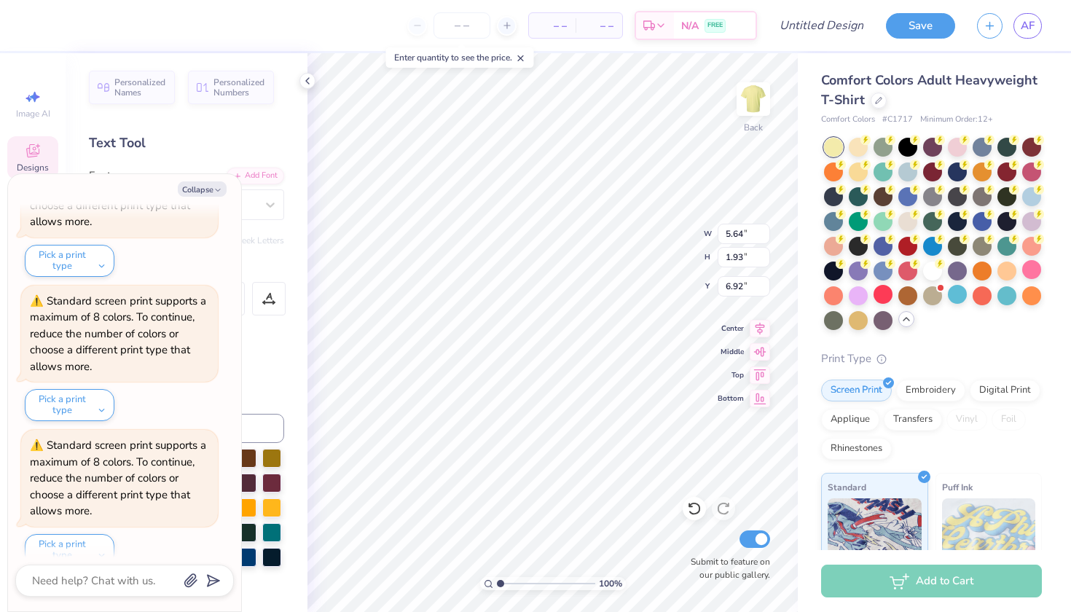
drag, startPoint x: 214, startPoint y: 190, endPoint x: 172, endPoint y: 440, distance: 253.4
click at [214, 190] on icon "button" at bounding box center [218, 190] width 9 height 9
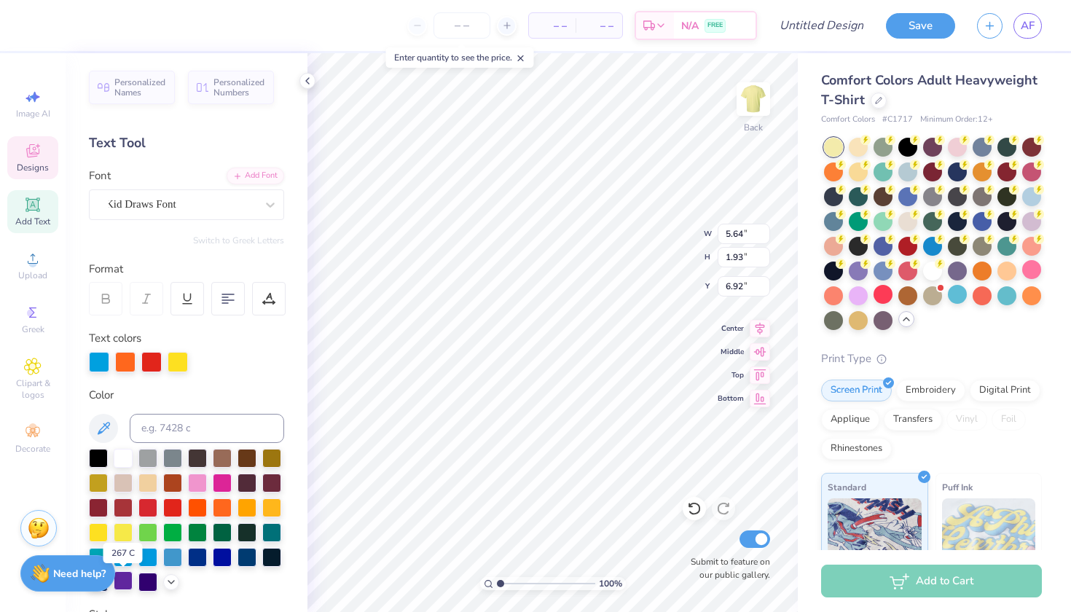
click at [122, 585] on div at bounding box center [123, 580] width 19 height 19
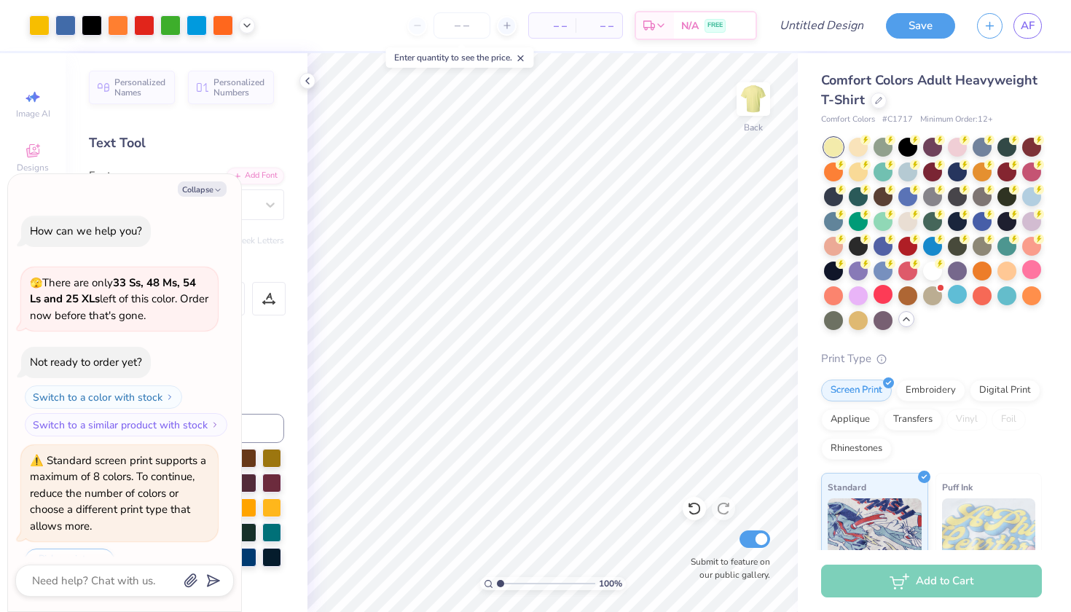
scroll to position [1460, 0]
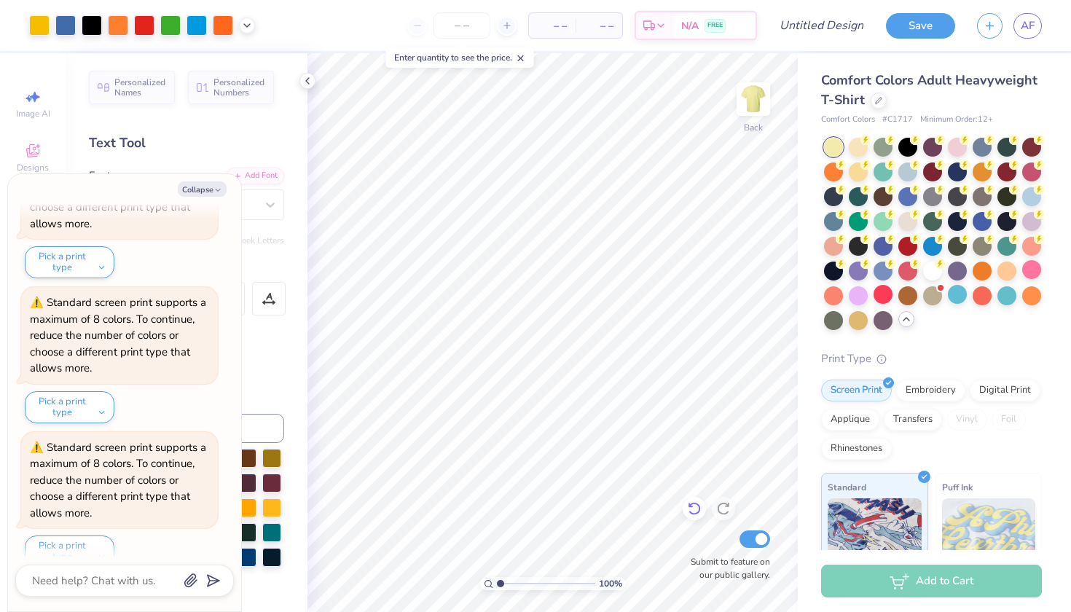
type textarea "x"
